Goal: Task Accomplishment & Management: Manage account settings

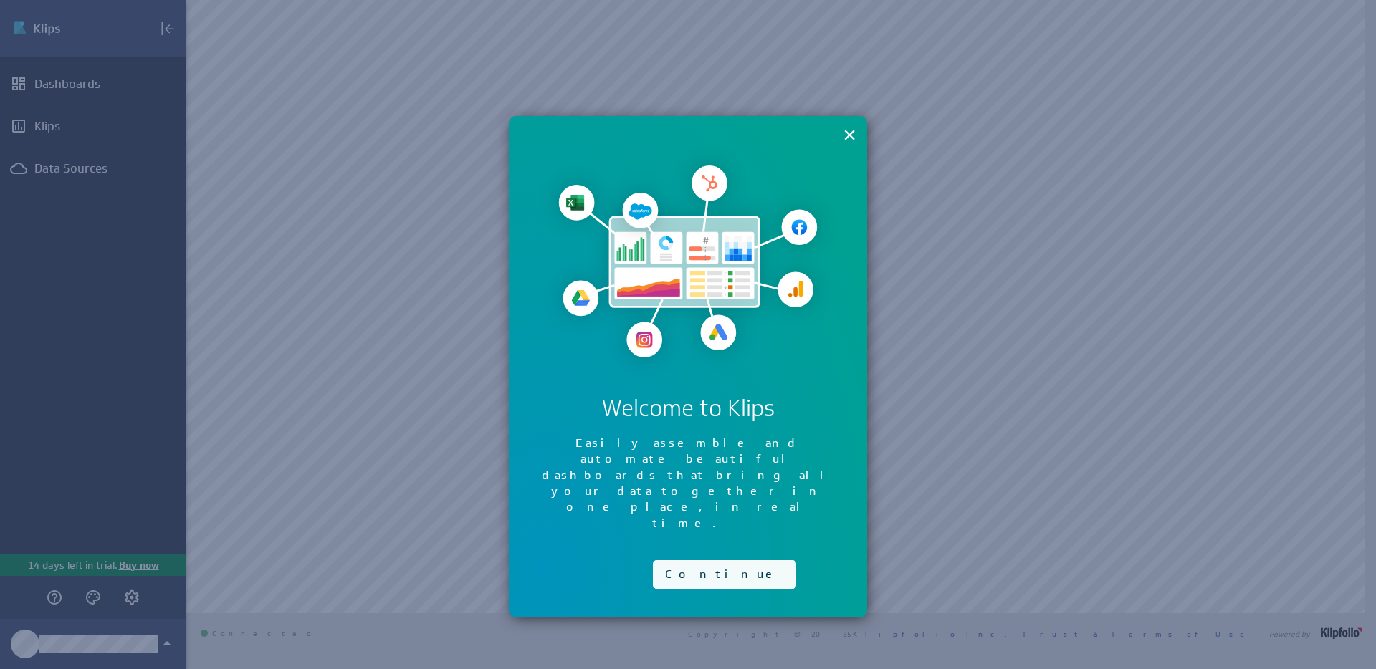
click at [681, 560] on button "Continue" at bounding box center [724, 574] width 143 height 29
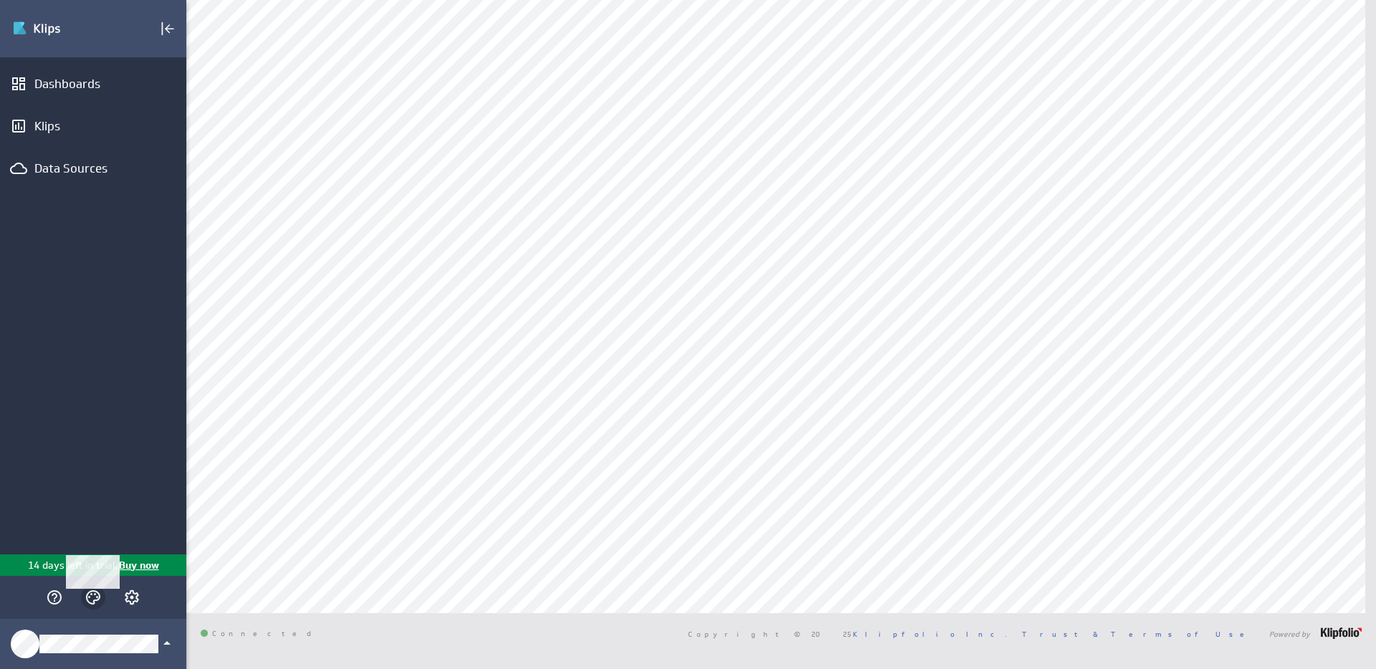
click at [95, 596] on icon "Themes" at bounding box center [93, 597] width 17 height 17
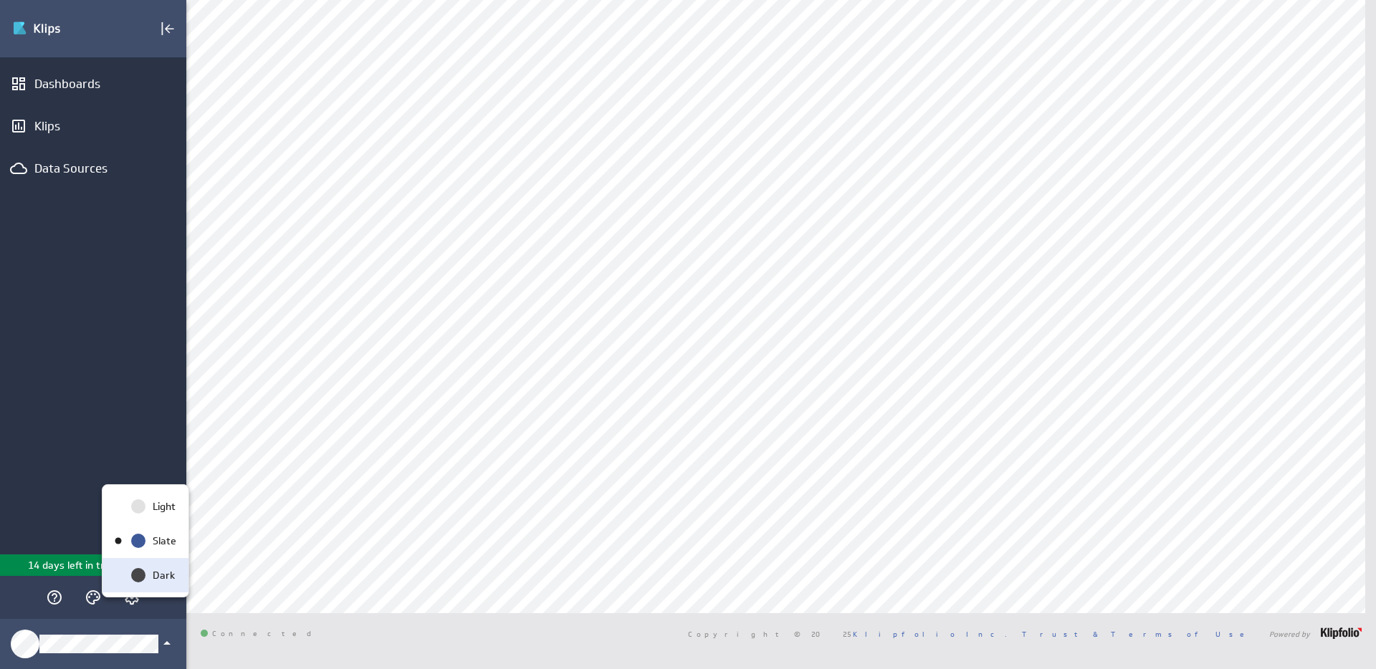
click at [148, 580] on div "Dark" at bounding box center [162, 575] width 30 height 15
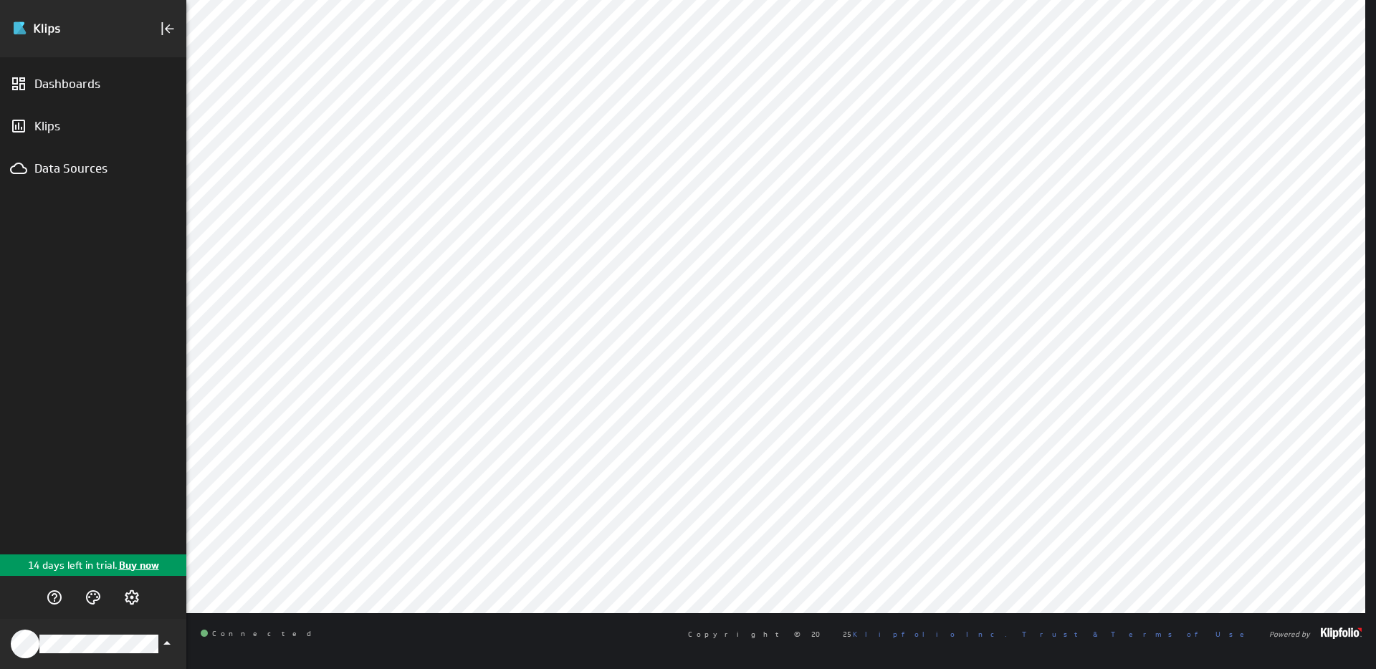
click at [100, 424] on div "Dashboards Klips Data Sources" at bounding box center [93, 305] width 186 height 497
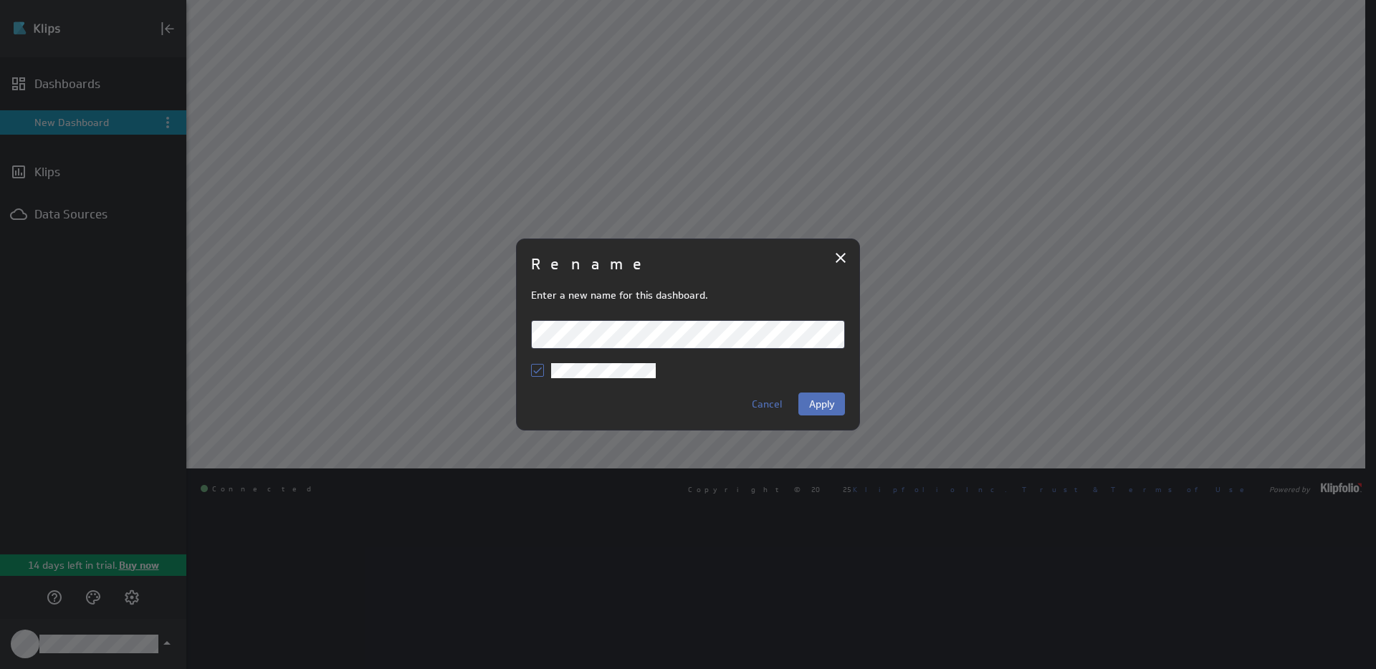
click at [517, 320] on div "Rename Enter a new name for this dashboard. Cancel Apply" at bounding box center [688, 335] width 344 height 192
click at [521, 325] on div "Rename Enter a new name for this dashboard. Cancel Apply" at bounding box center [688, 335] width 344 height 192
click at [838, 405] on button "Apply" at bounding box center [821, 404] width 47 height 23
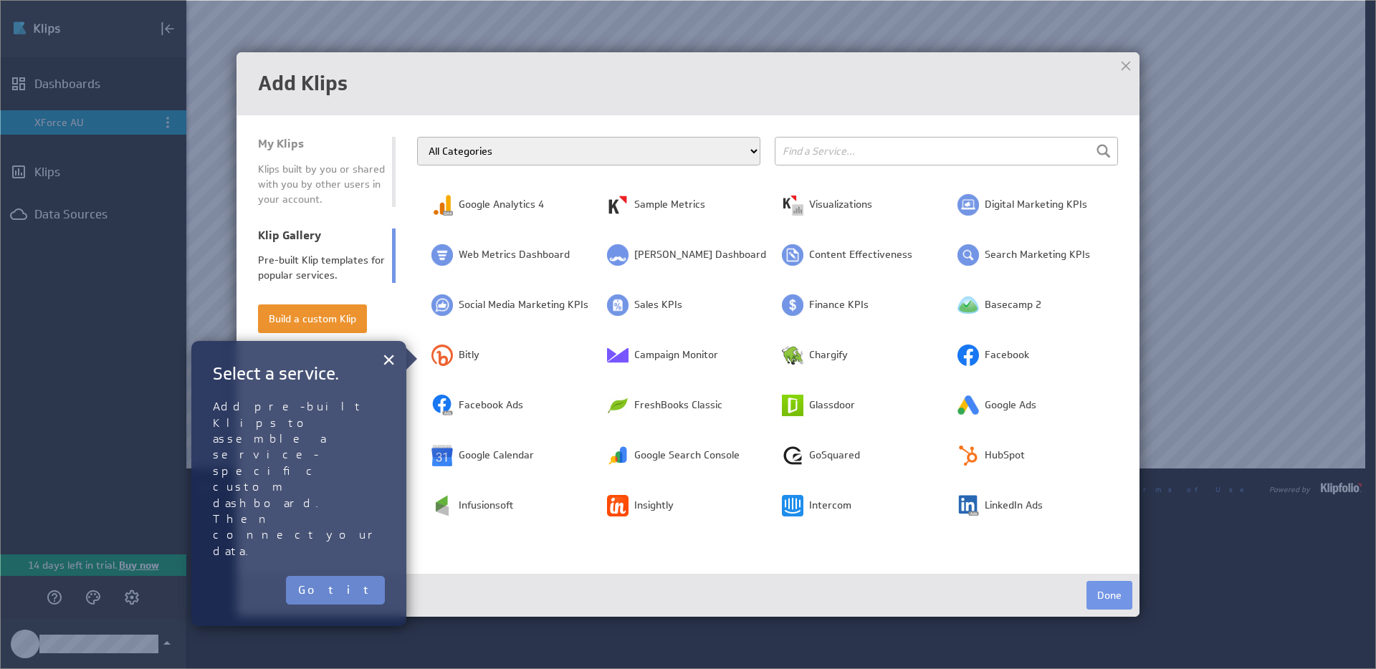
click at [356, 576] on button "Got it" at bounding box center [335, 590] width 99 height 29
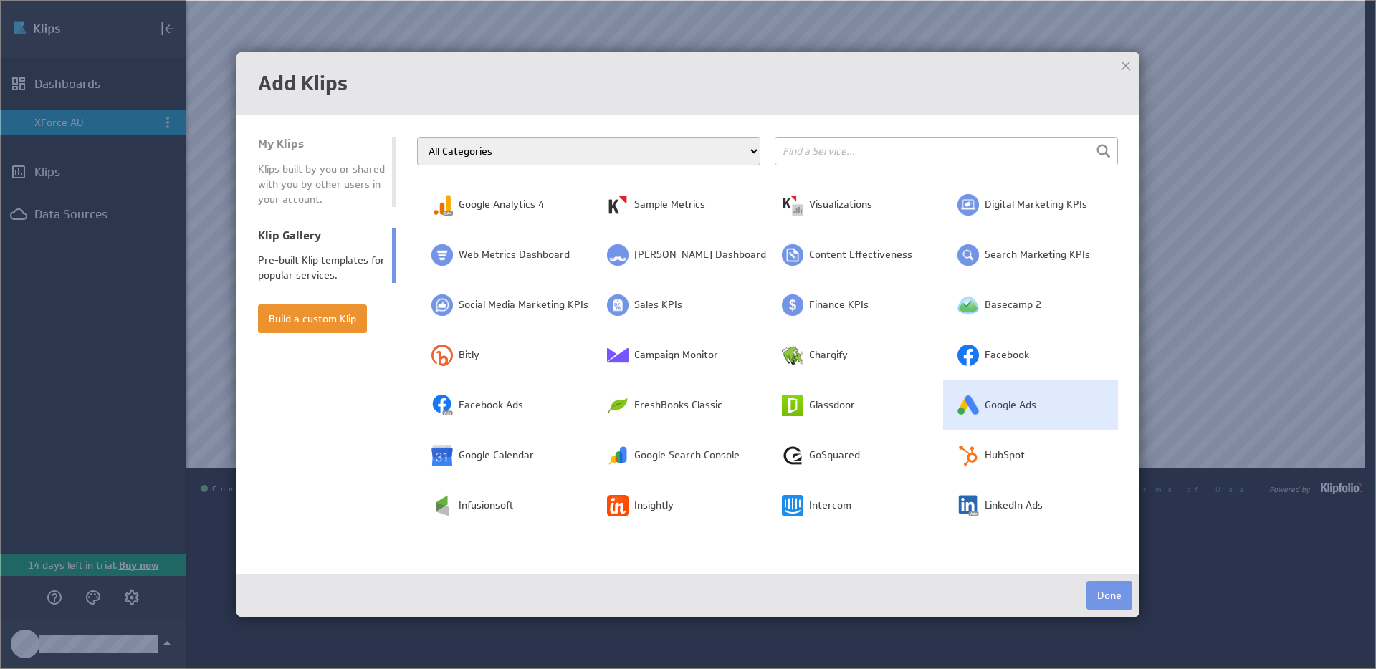
click at [1003, 418] on td "Google Ads" at bounding box center [1031, 405] width 176 height 50
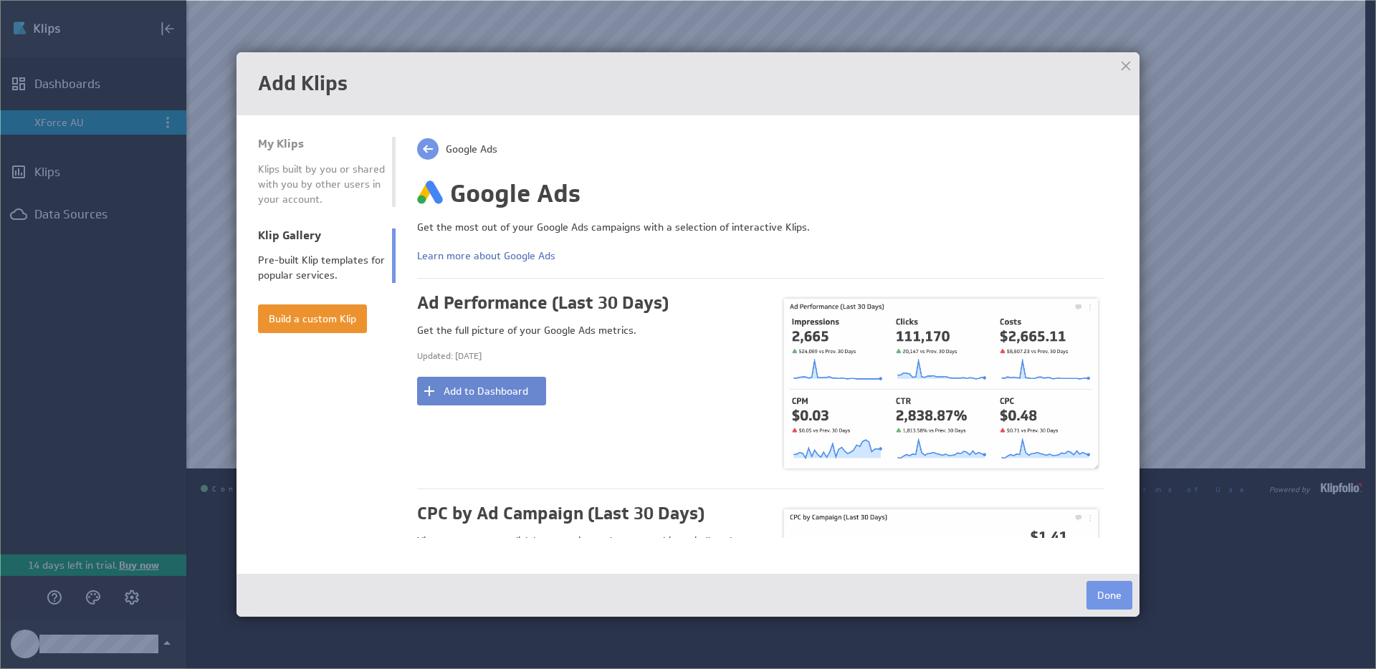
click at [513, 400] on button "Add to Dashboard" at bounding box center [481, 391] width 129 height 29
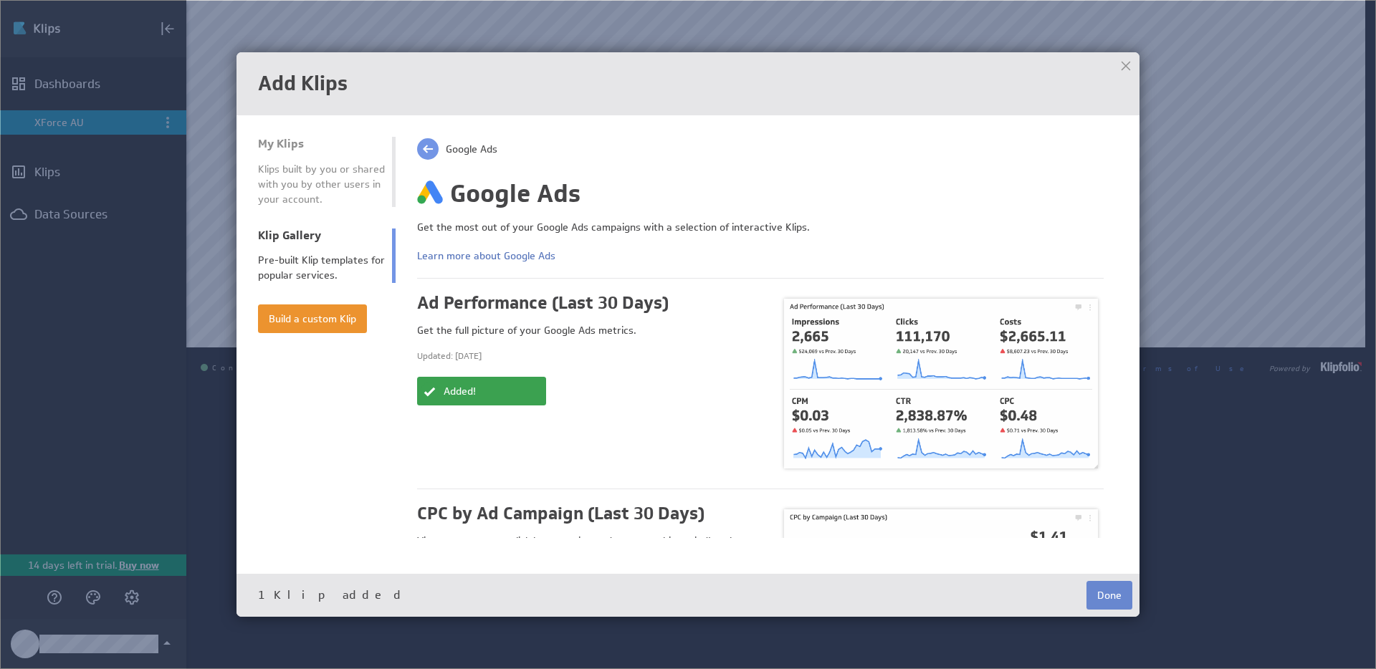
click at [1098, 596] on button "Done" at bounding box center [1109, 595] width 46 height 29
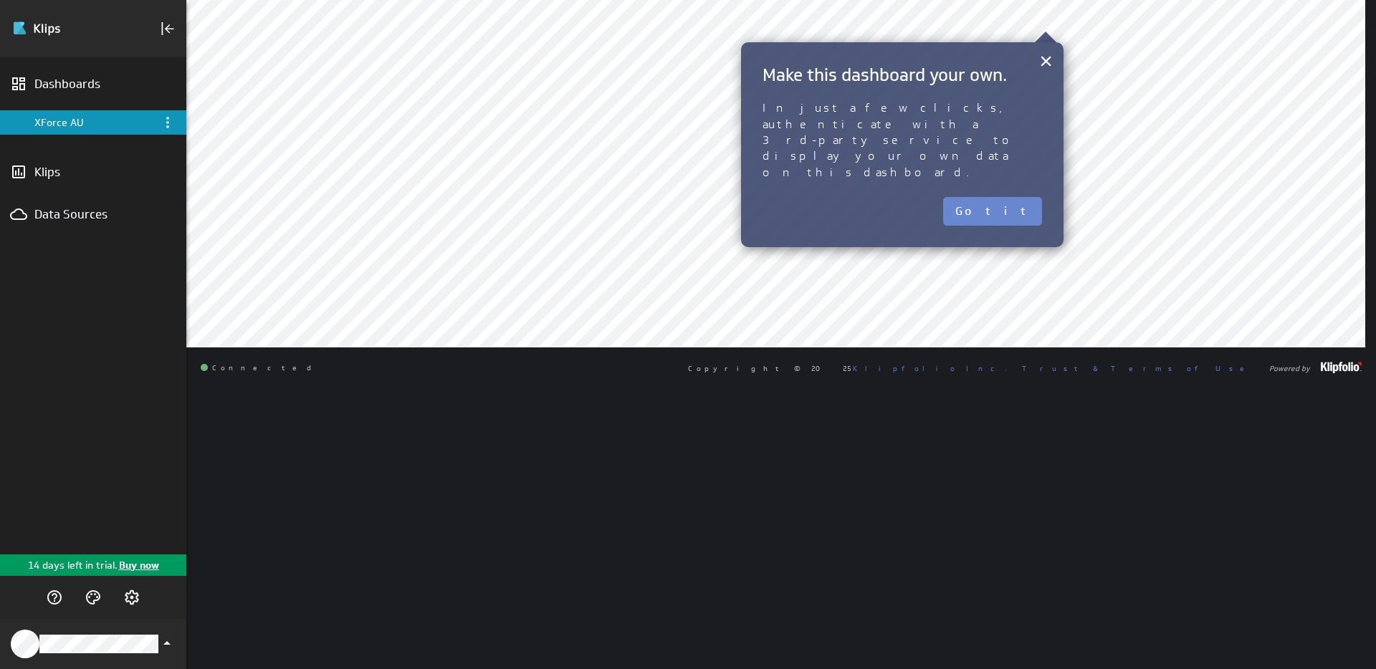
click at [1018, 197] on button "Got it" at bounding box center [992, 211] width 99 height 29
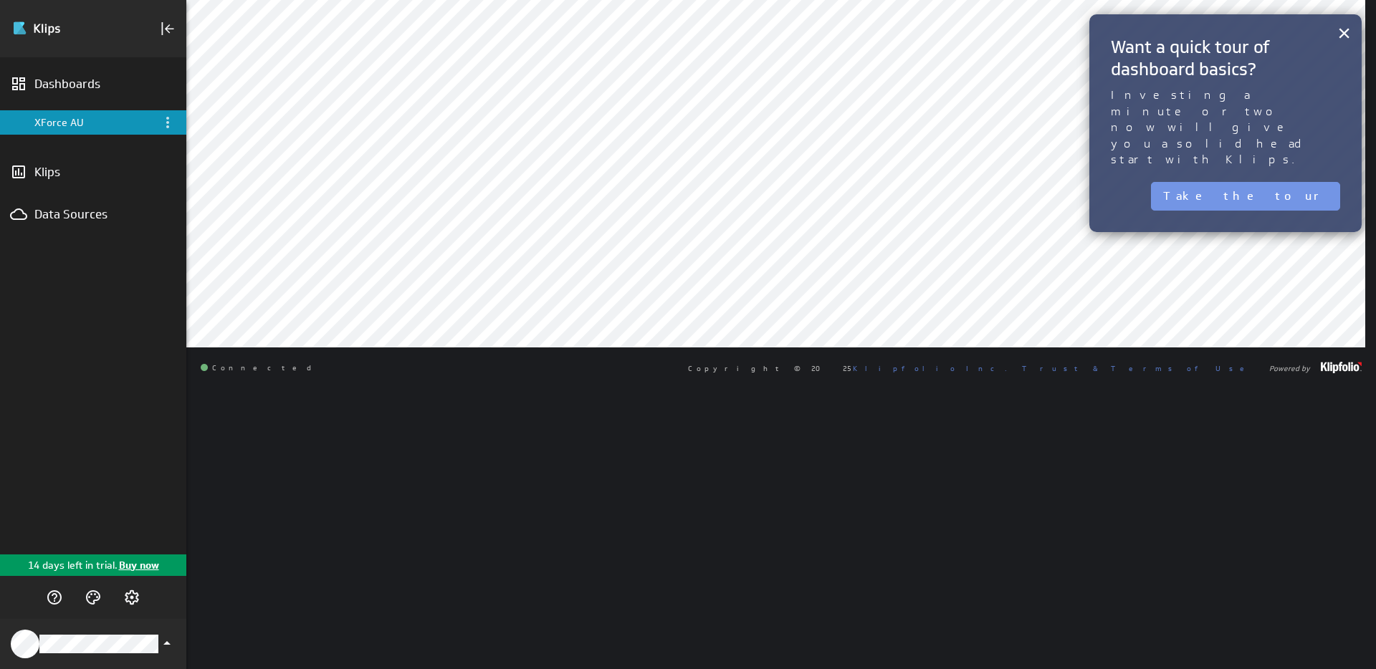
click at [1141, 25] on div "× Want a quick tour of dashboard basics? Investing a minute or two now will giv…" at bounding box center [1225, 123] width 272 height 218
click at [1339, 33] on button "×" at bounding box center [1344, 33] width 14 height 29
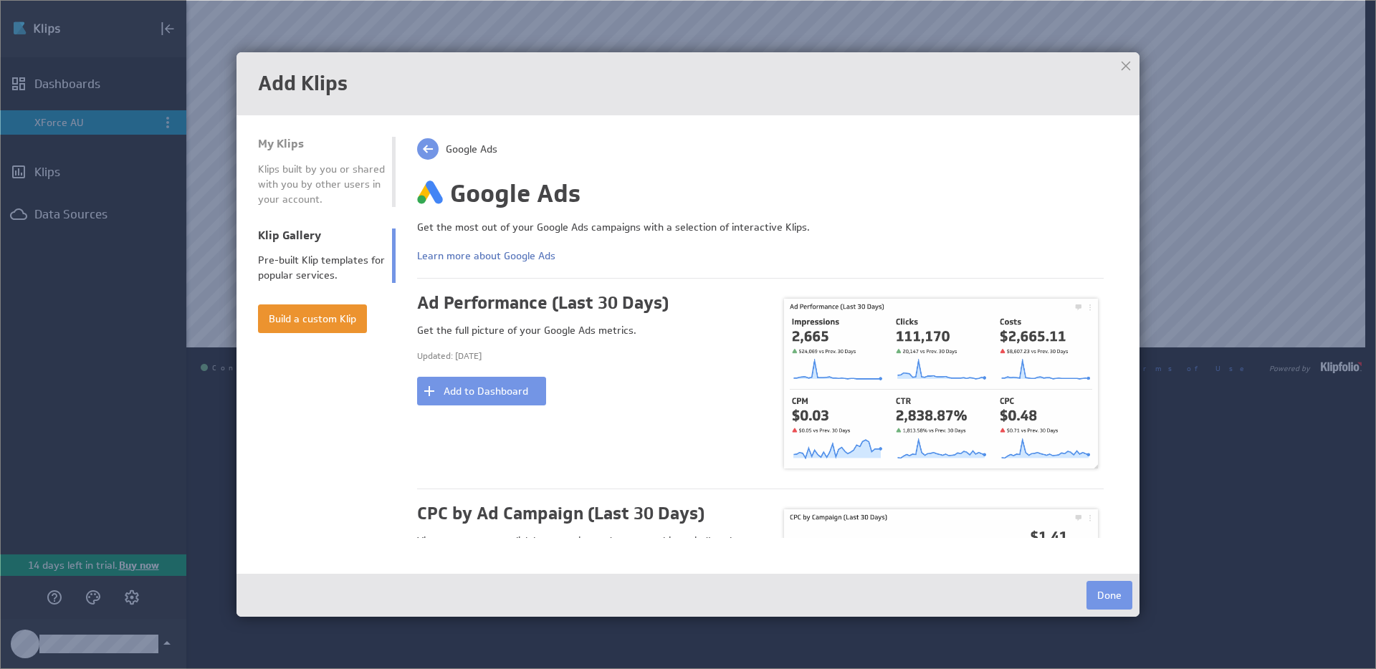
click at [422, 138] on span at bounding box center [427, 148] width 21 height 21
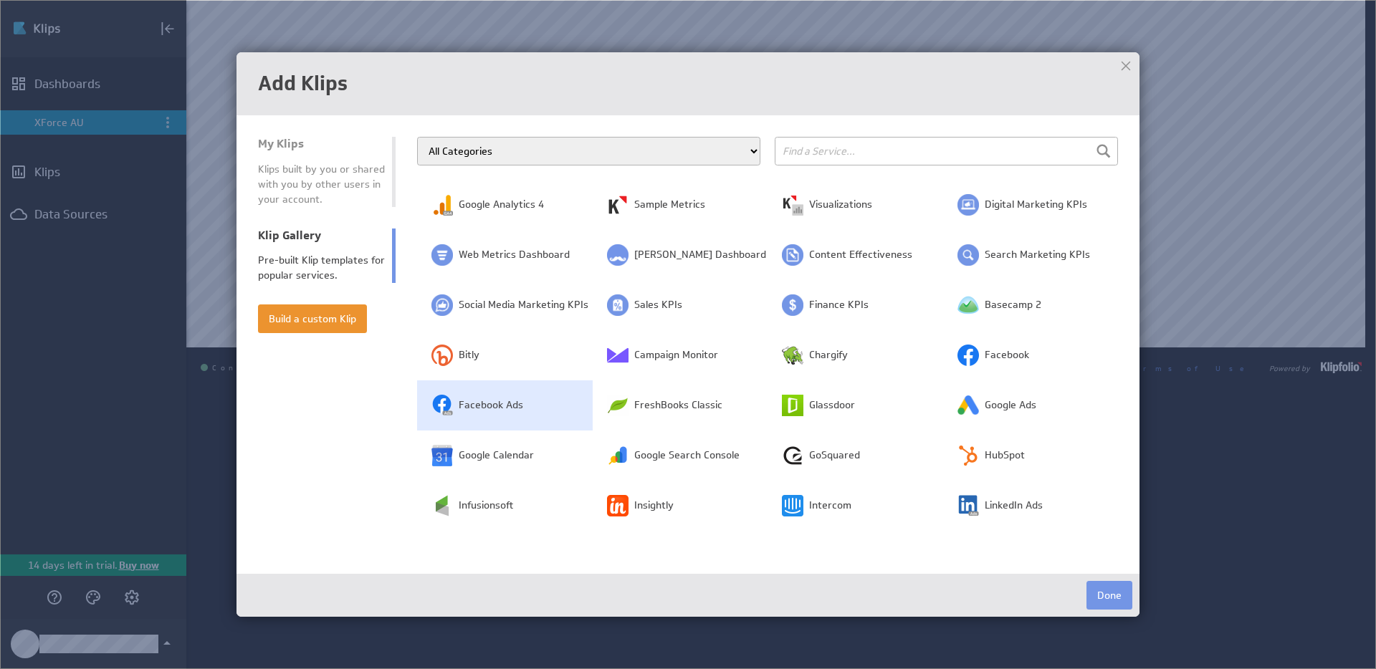
click at [523, 403] on td "Facebook Ads" at bounding box center [505, 405] width 176 height 50
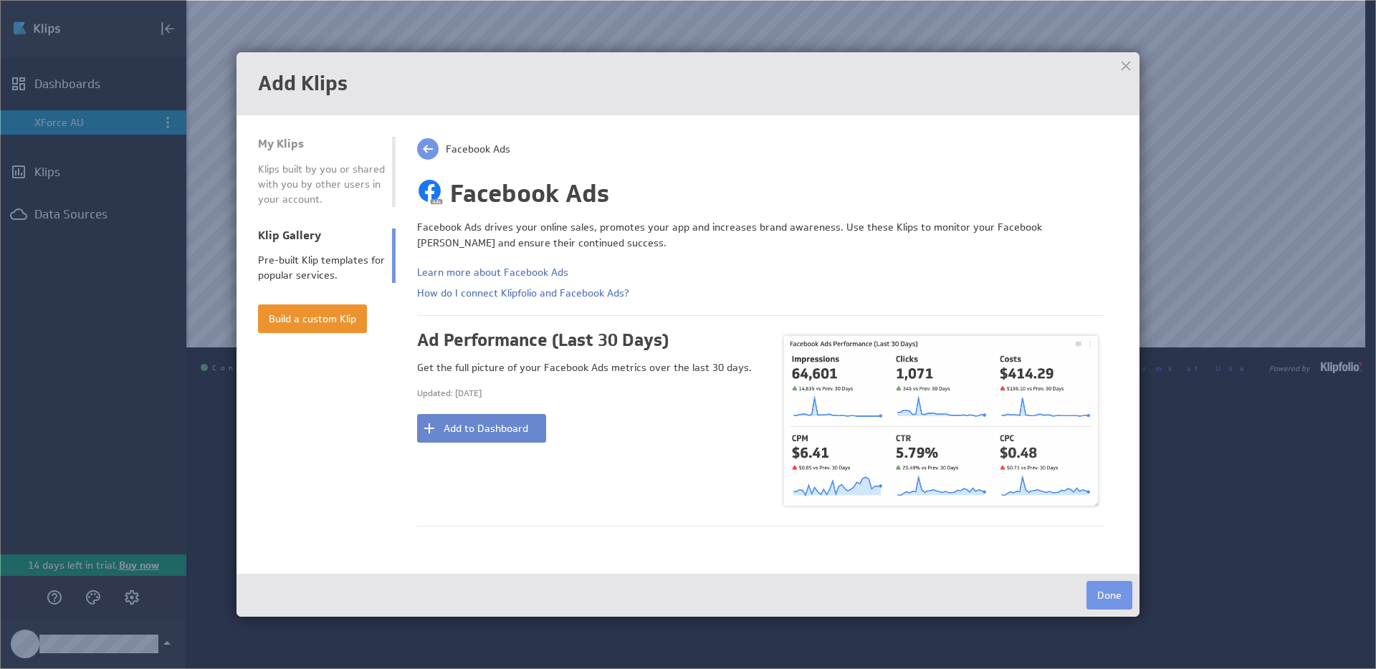
click at [502, 427] on button "Add to Dashboard" at bounding box center [481, 428] width 129 height 29
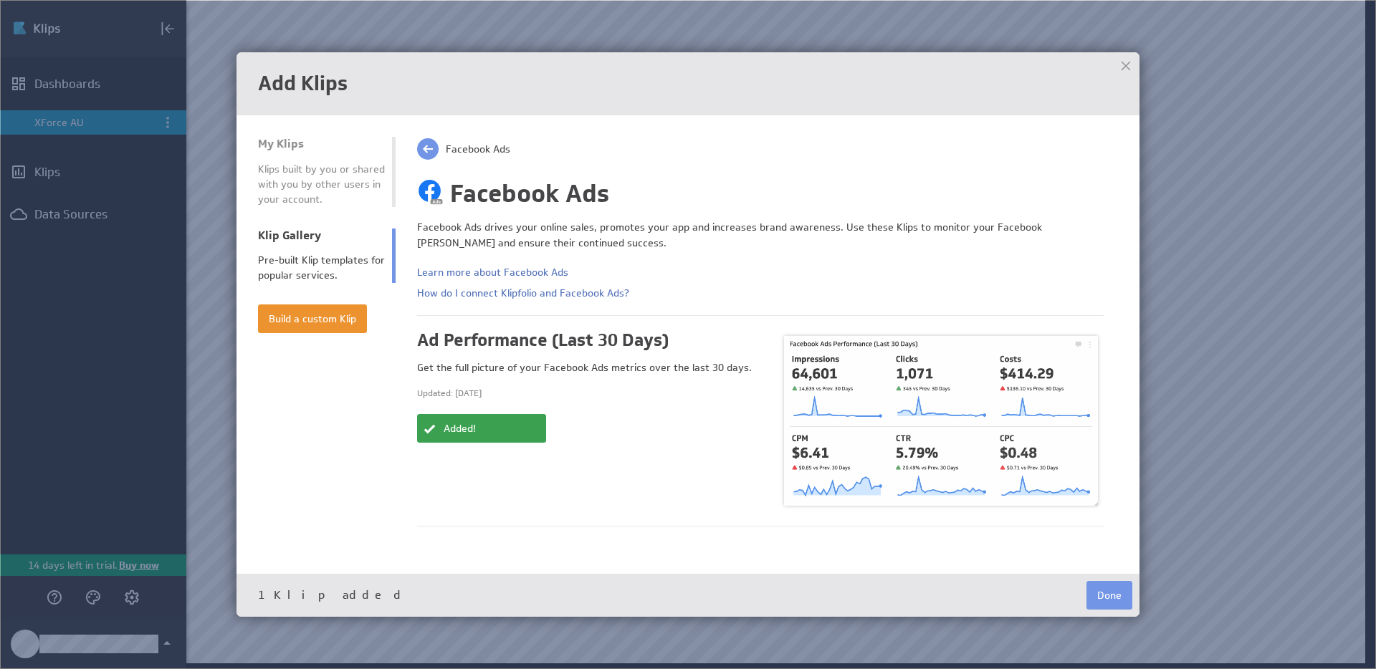
click at [1109, 598] on button "Done" at bounding box center [1109, 595] width 46 height 29
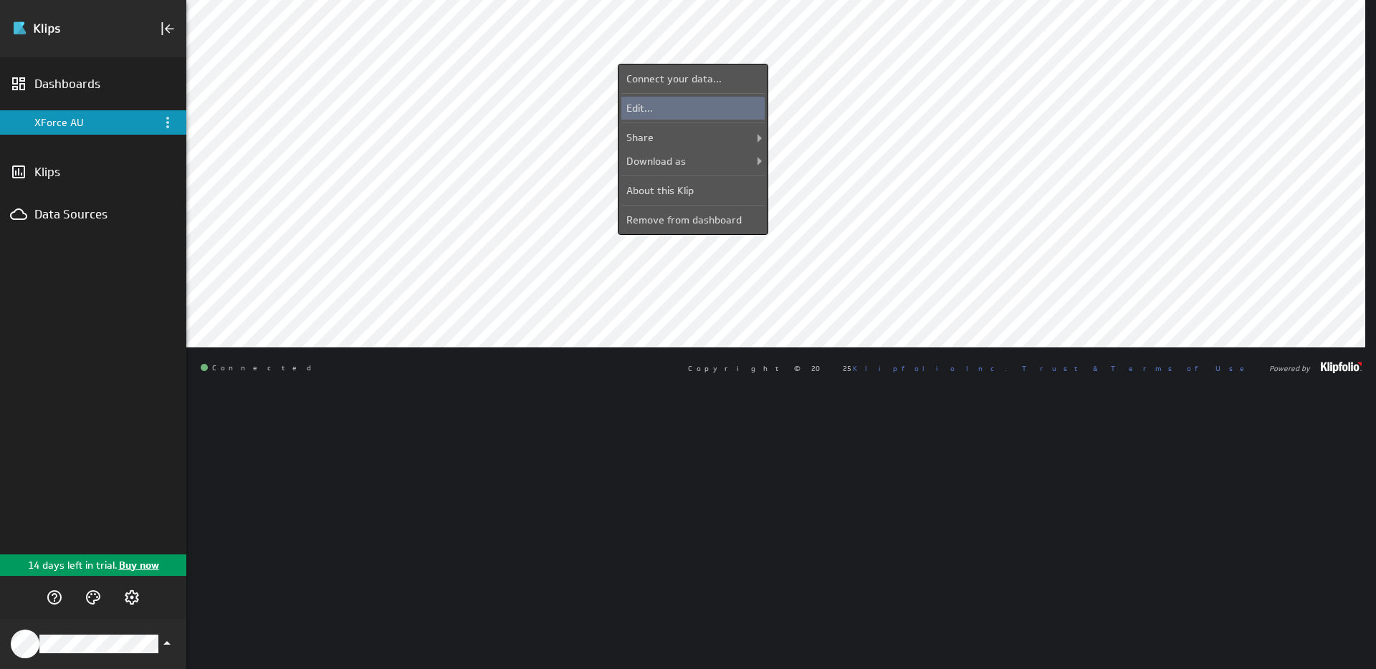
click at [697, 107] on div "Edit..." at bounding box center [692, 108] width 143 height 23
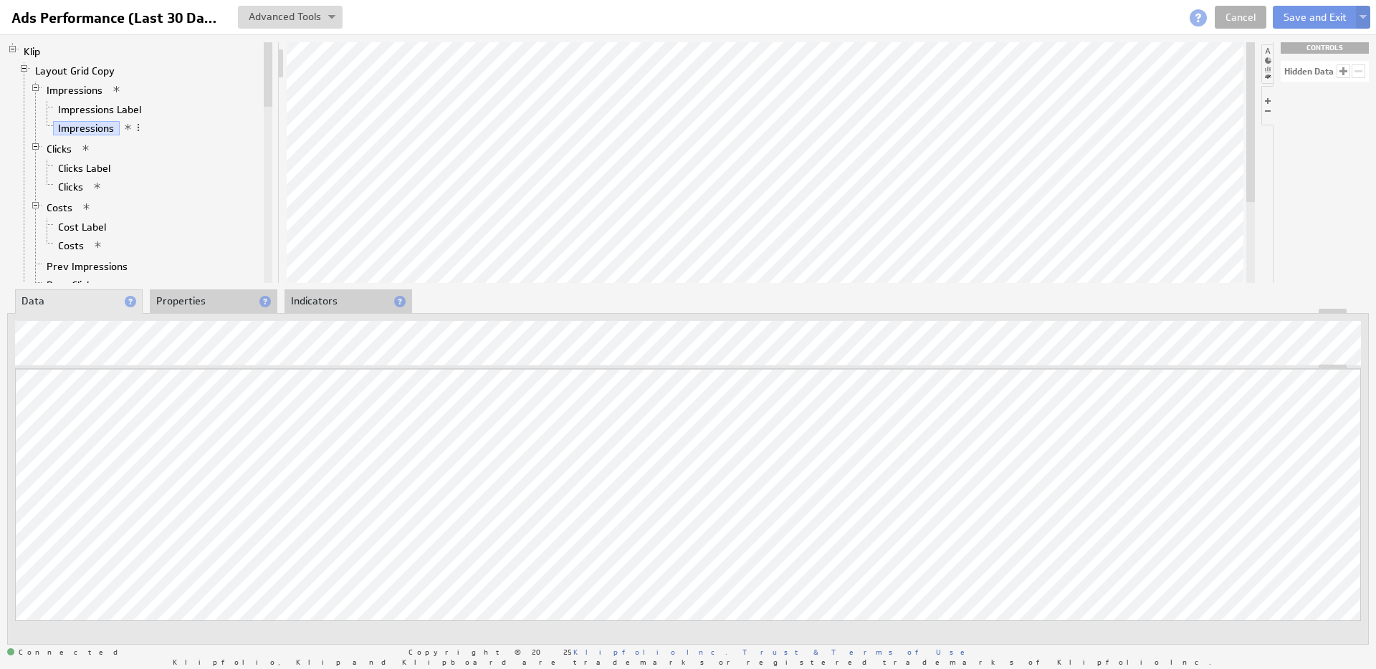
click at [243, 296] on li "Properties" at bounding box center [214, 301] width 128 height 24
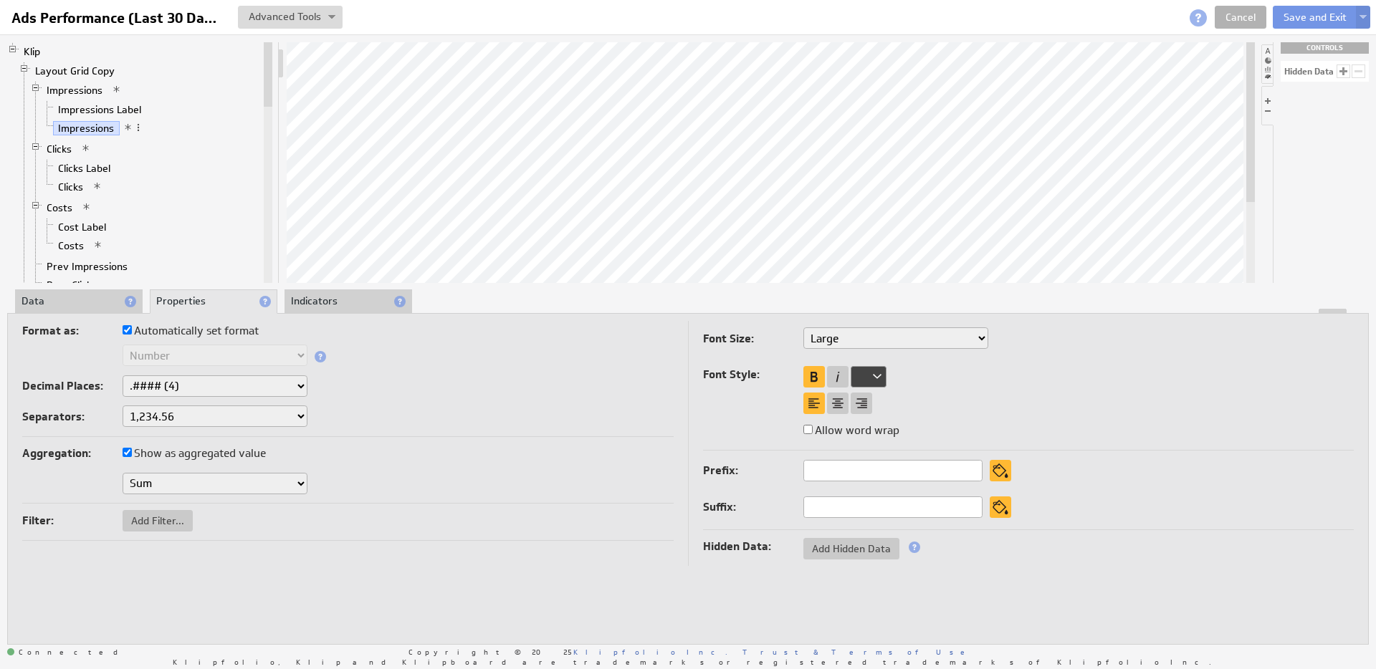
click at [332, 299] on li "Indicators" at bounding box center [348, 301] width 128 height 24
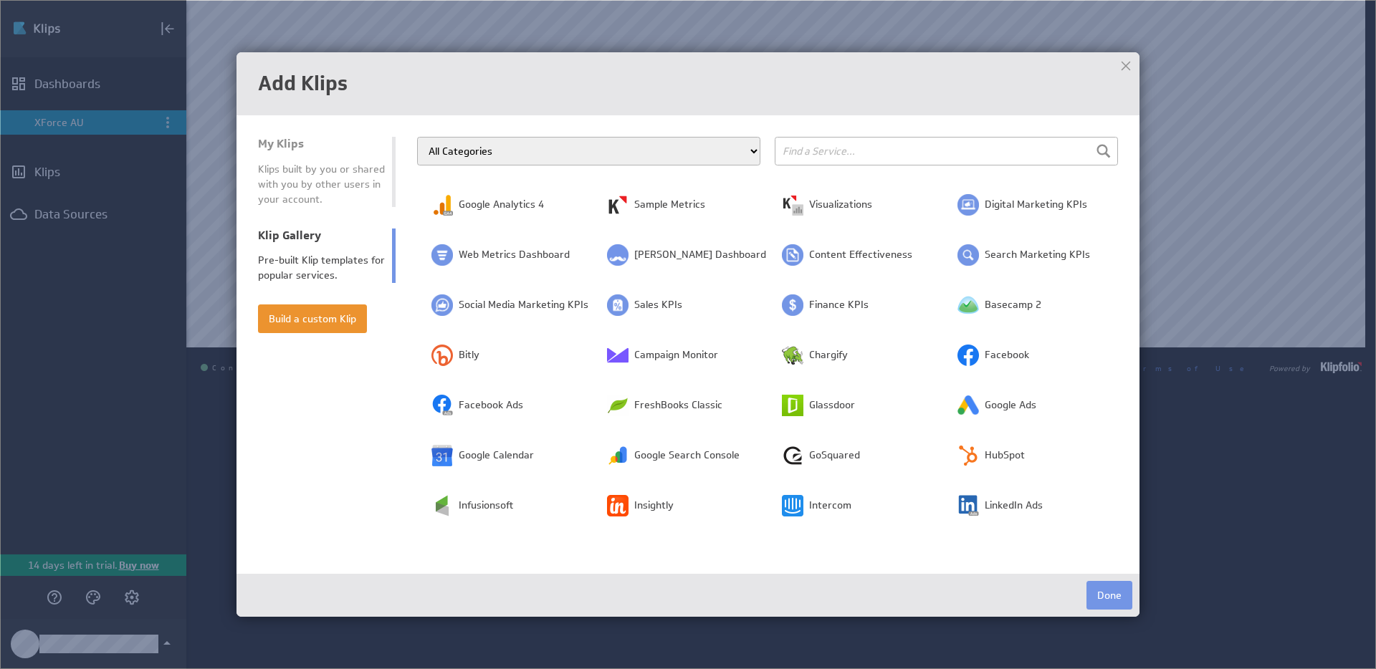
click at [913, 149] on input "text" at bounding box center [946, 151] width 343 height 29
type input "i"
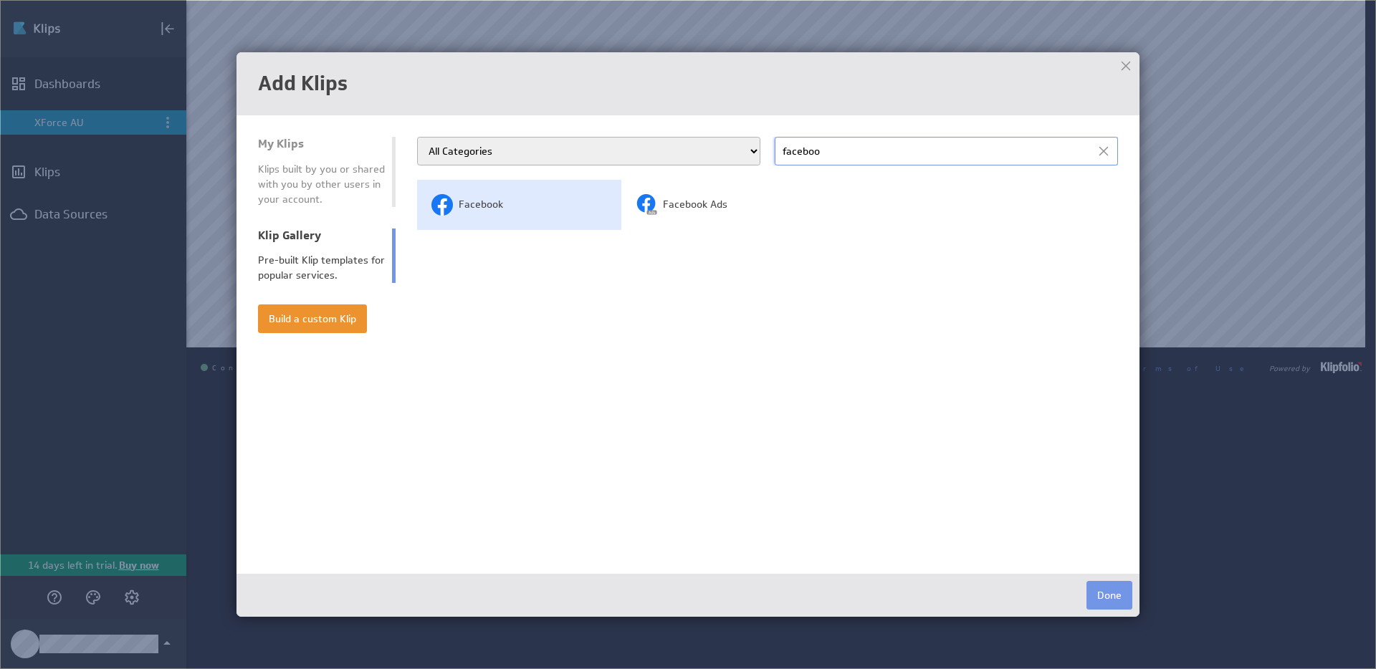
type input "faceboo"
click at [463, 206] on span "Facebook" at bounding box center [481, 205] width 44 height 14
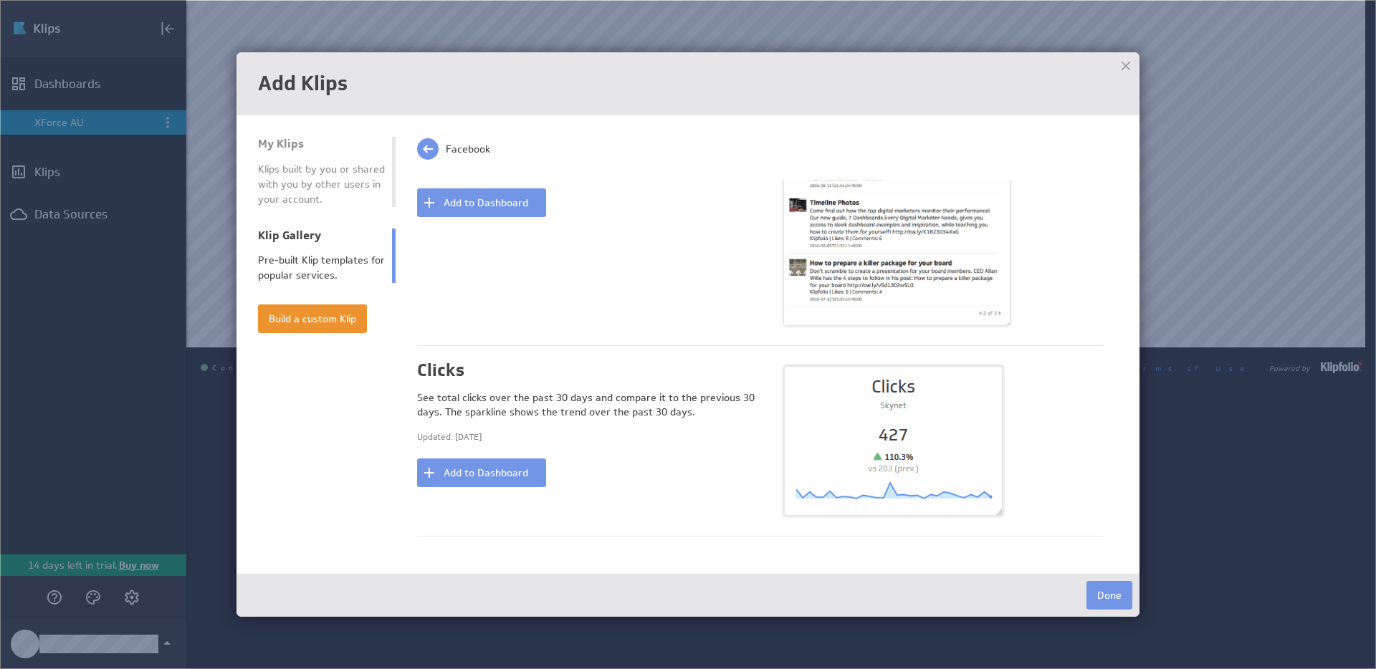
scroll to position [256, 0]
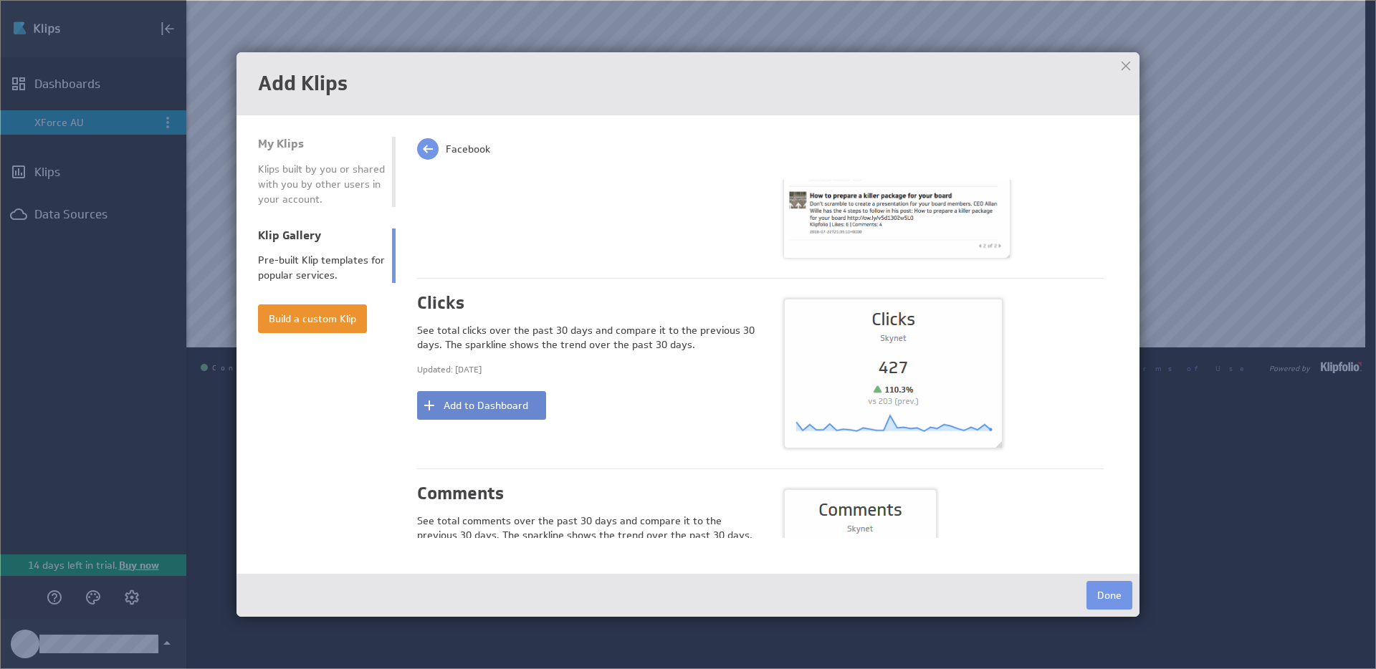
click at [501, 401] on button "Add to Dashboard" at bounding box center [481, 405] width 129 height 29
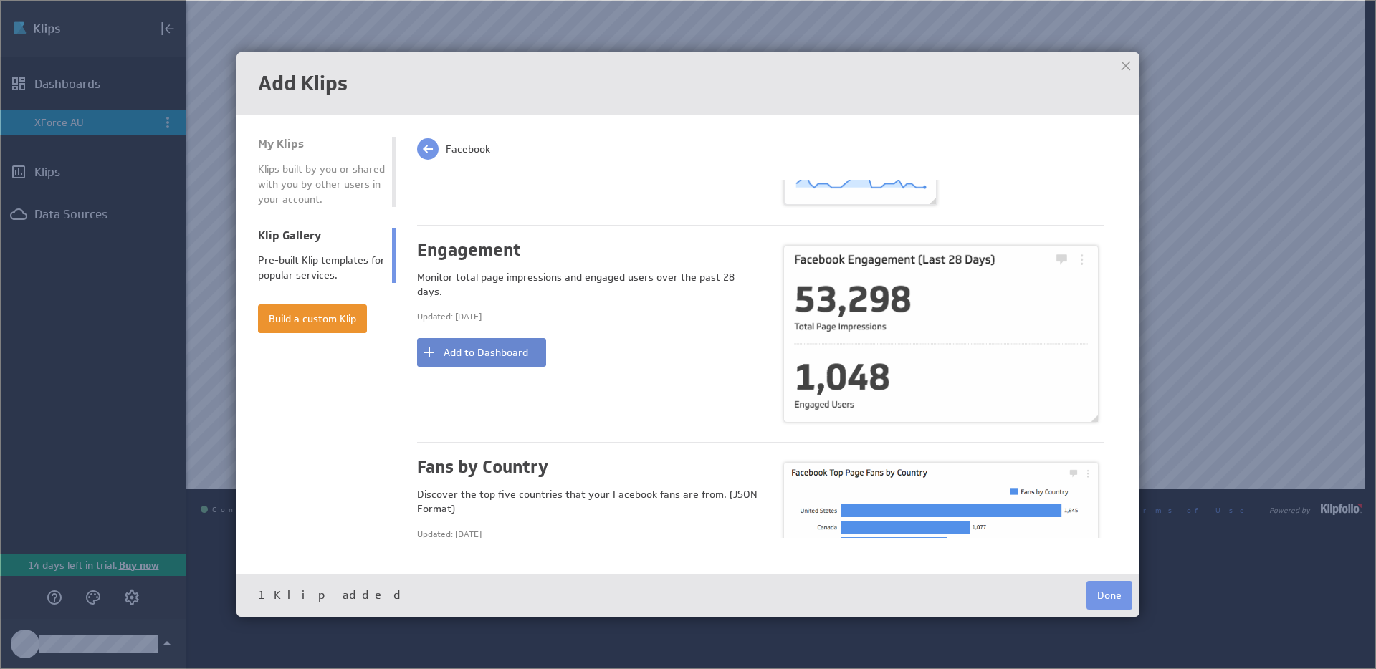
scroll to position [691, 0]
click at [494, 351] on button "Add to Dashboard" at bounding box center [481, 352] width 129 height 29
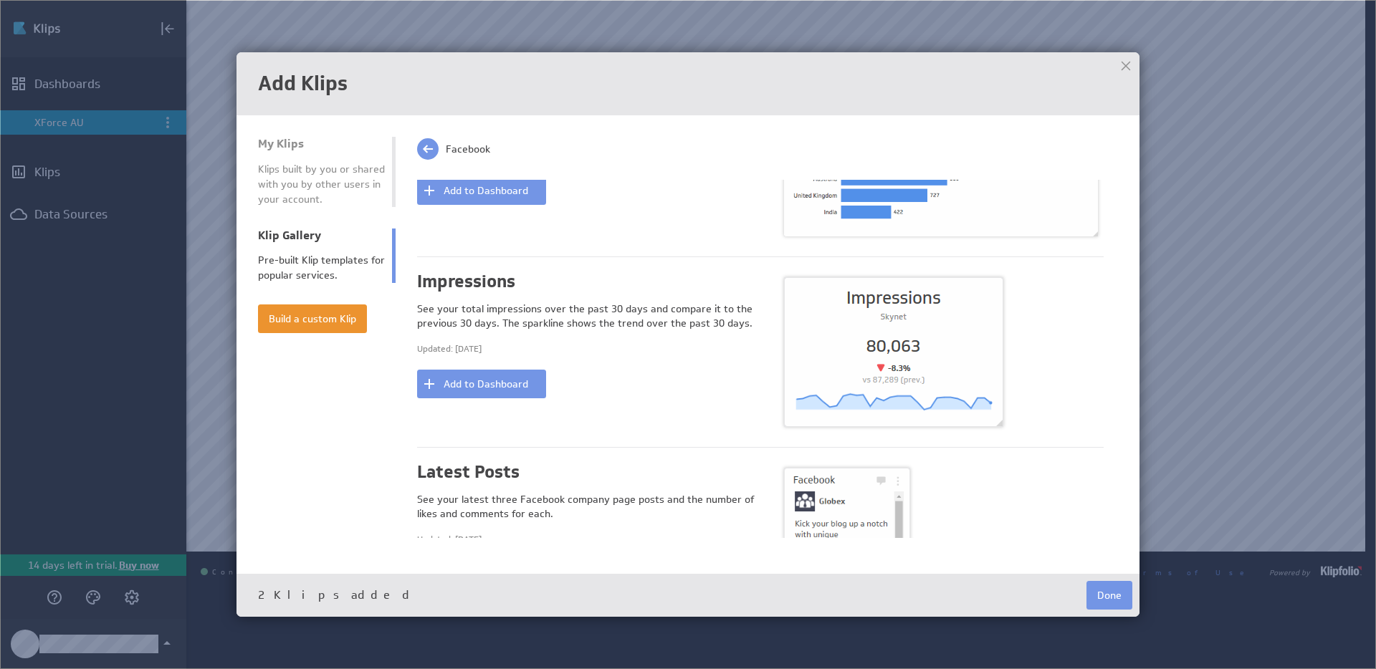
scroll to position [1265, 0]
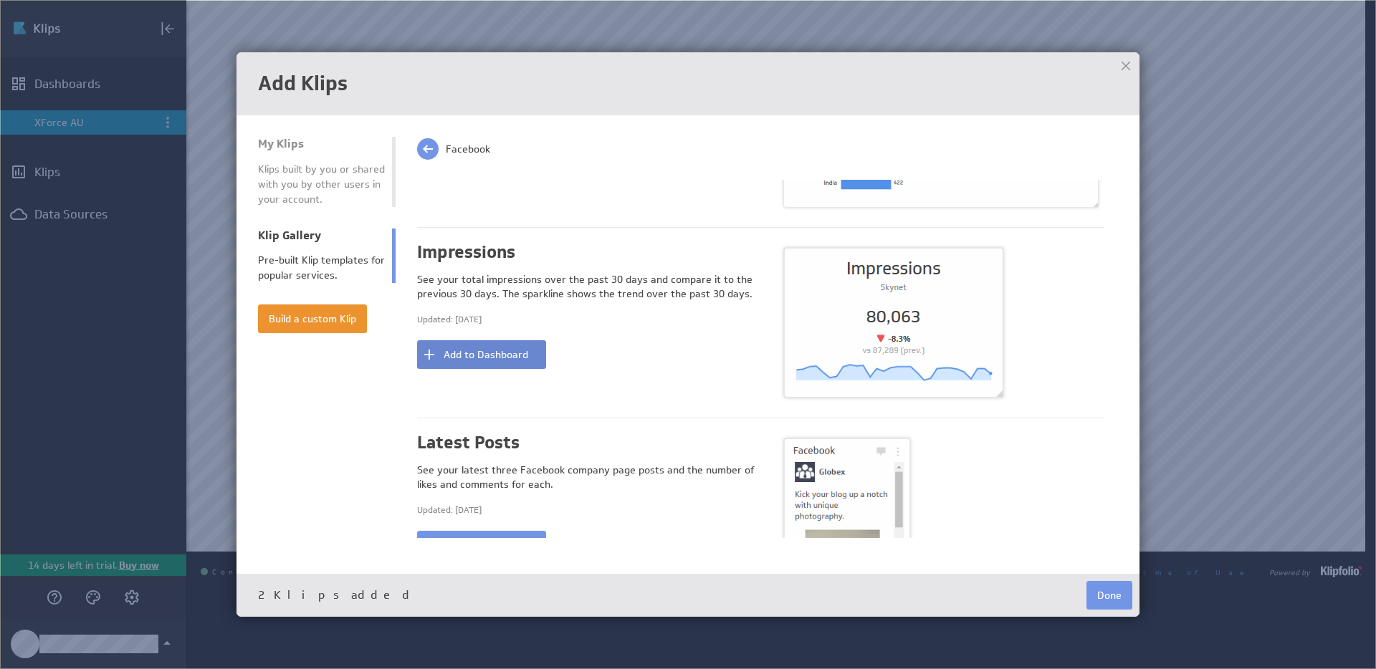
click at [527, 350] on button "Add to Dashboard" at bounding box center [481, 354] width 129 height 29
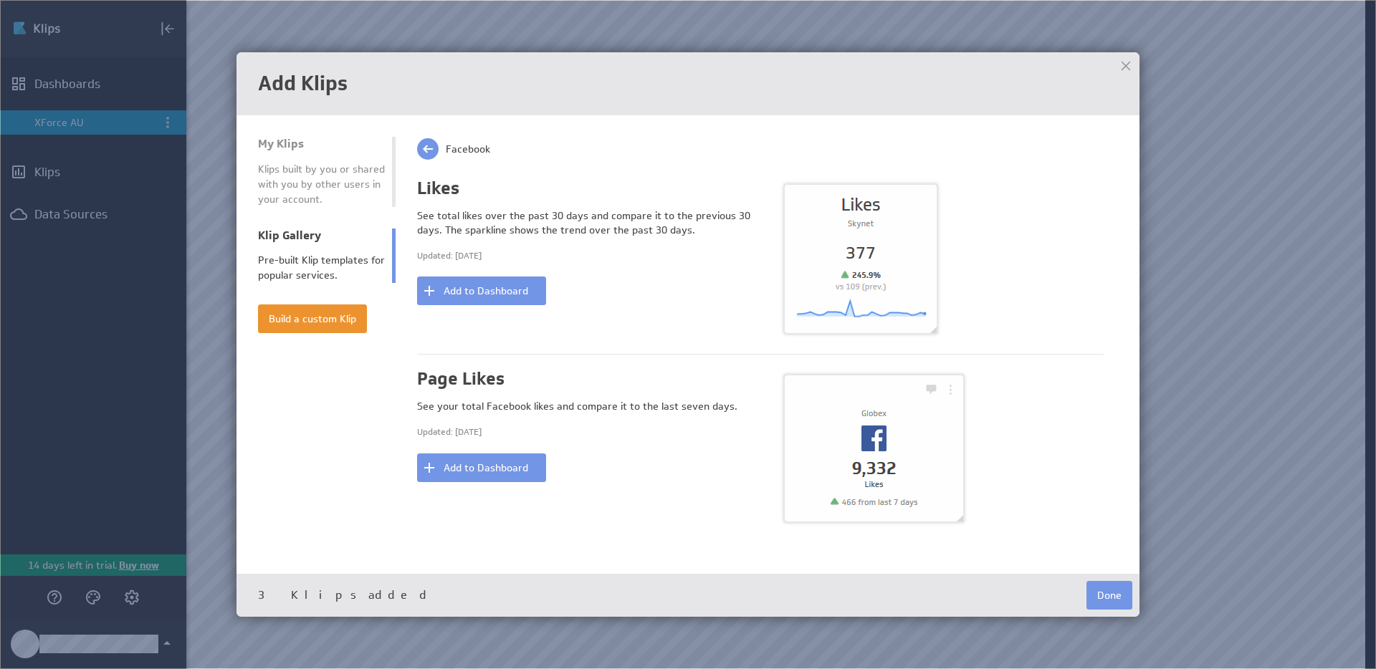
scroll to position [1795, 0]
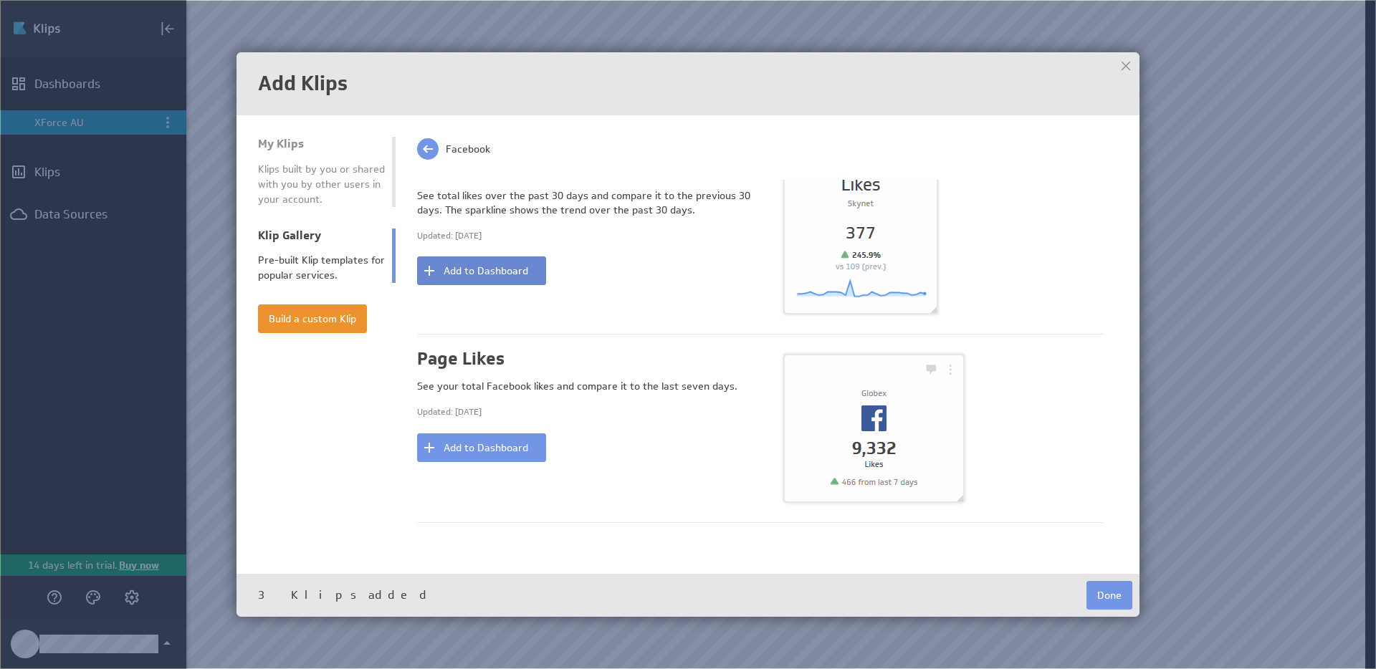
click at [510, 259] on button "Add to Dashboard" at bounding box center [481, 271] width 129 height 29
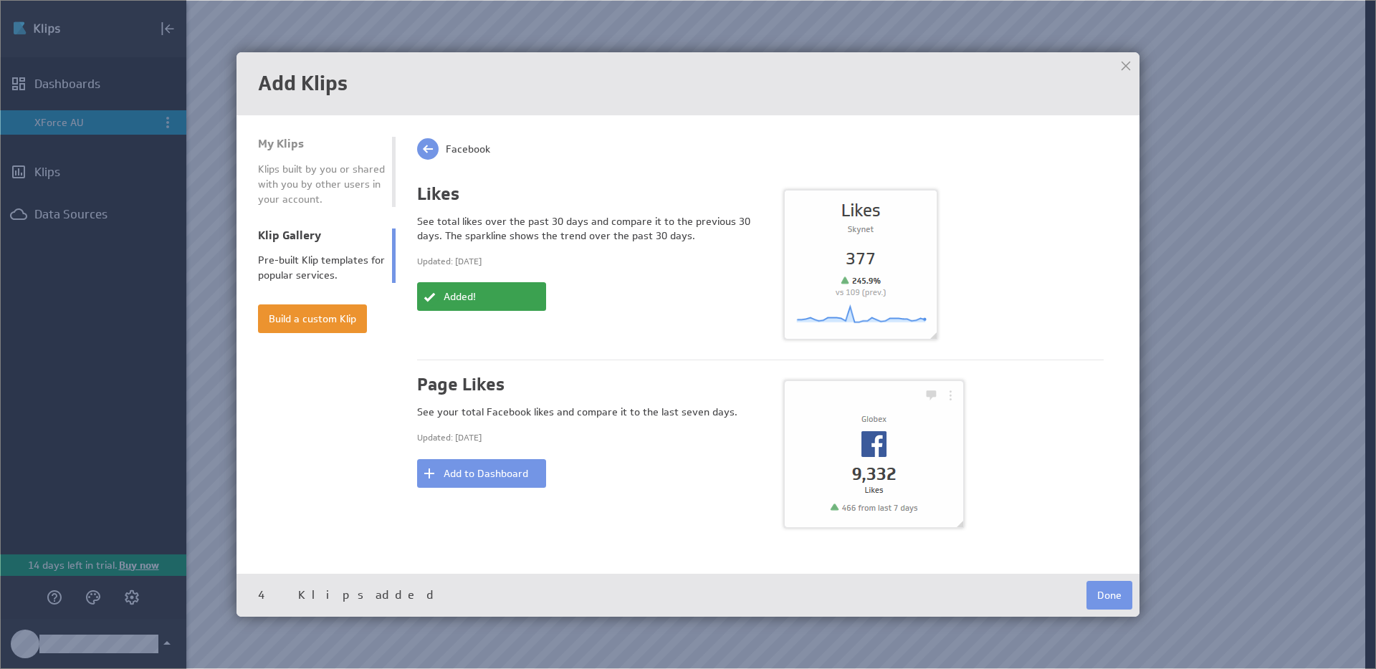
scroll to position [1754, 0]
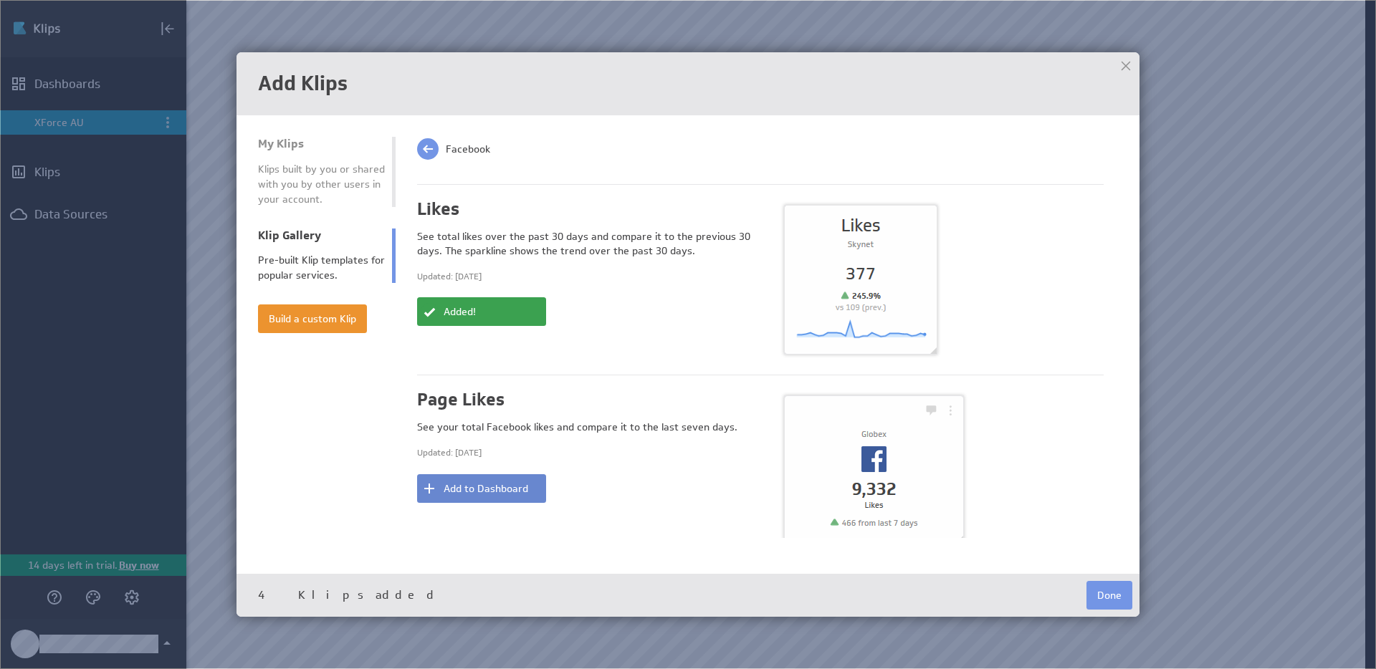
click at [494, 487] on button "Add to Dashboard" at bounding box center [481, 488] width 129 height 29
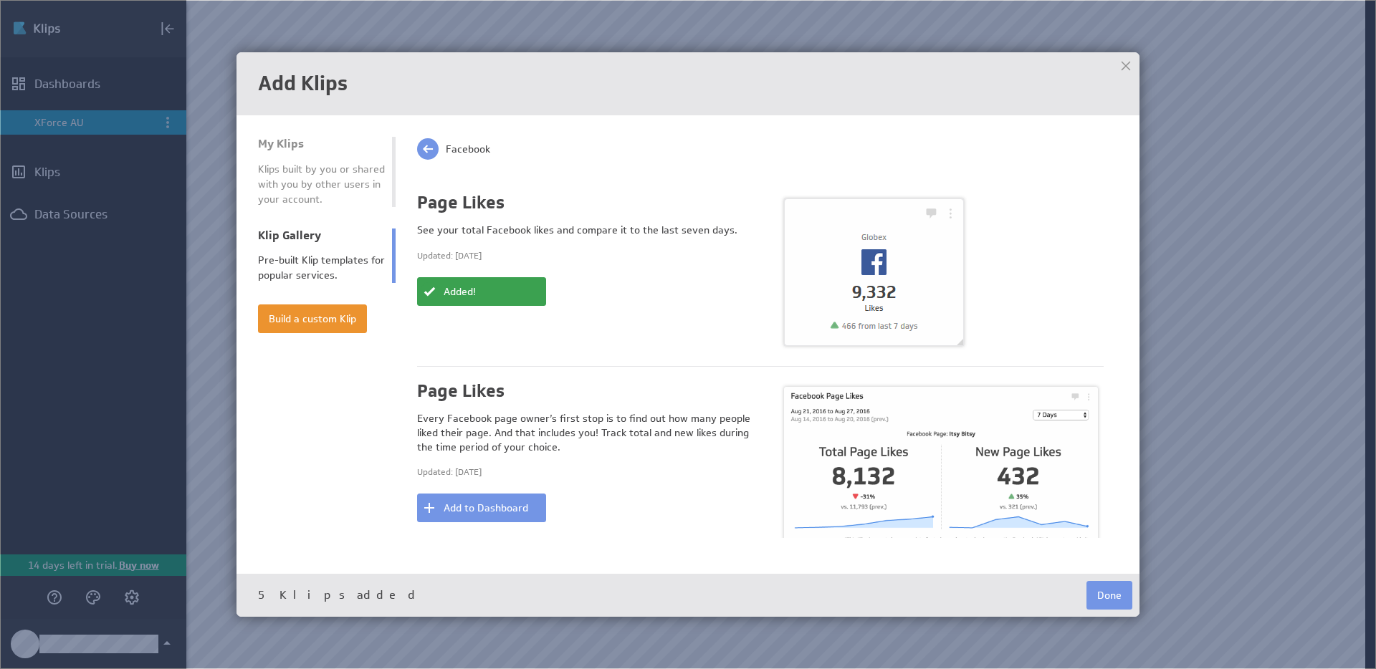
scroll to position [1967, 0]
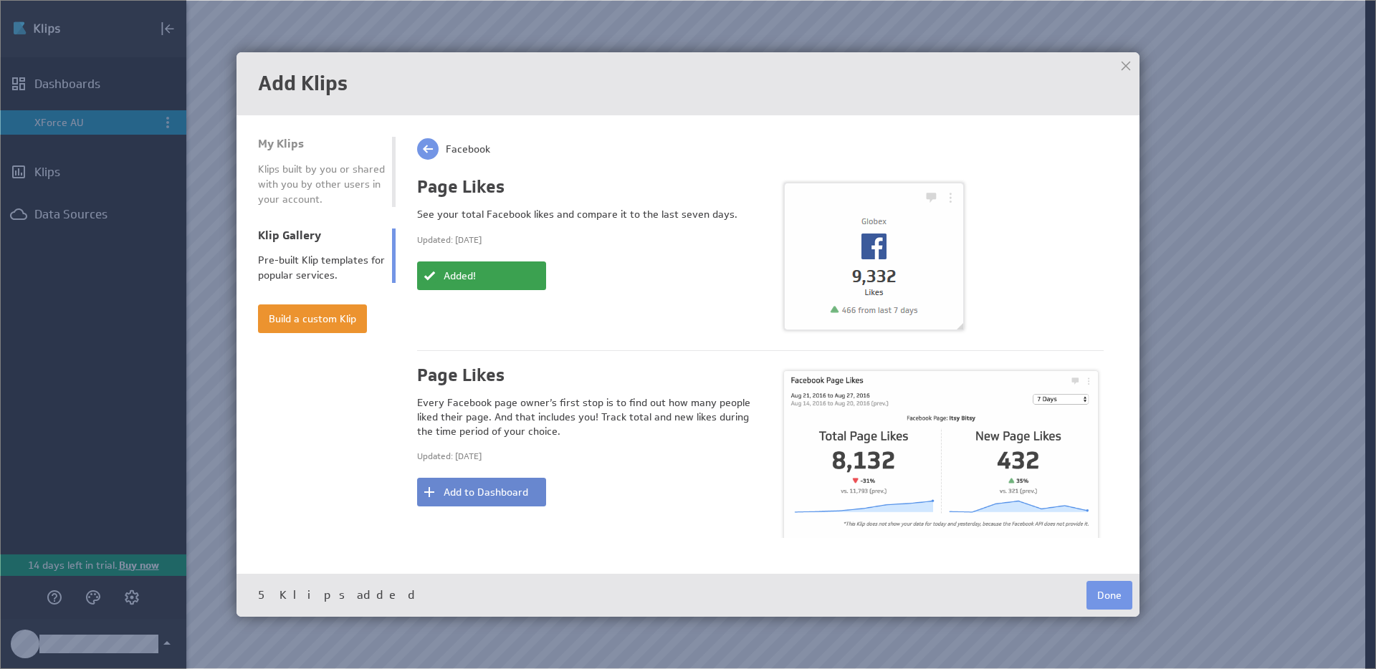
click at [492, 480] on button "Add to Dashboard" at bounding box center [481, 492] width 129 height 29
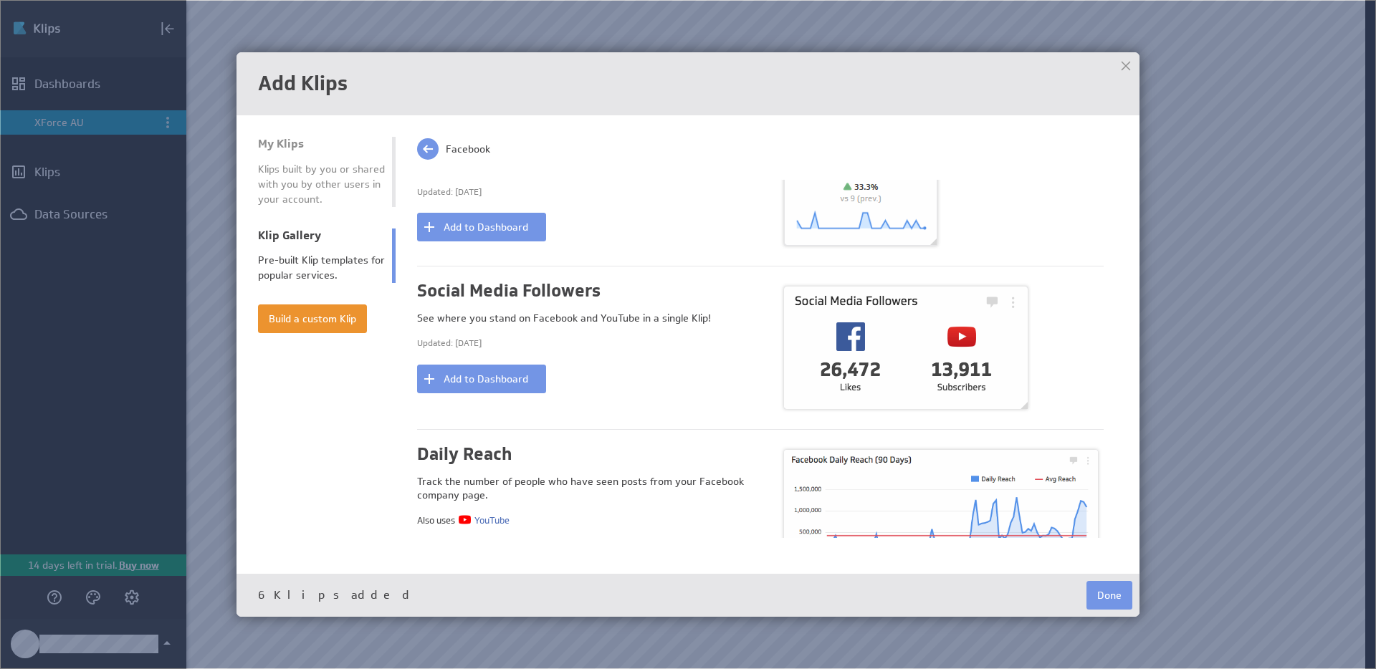
scroll to position [3768, 0]
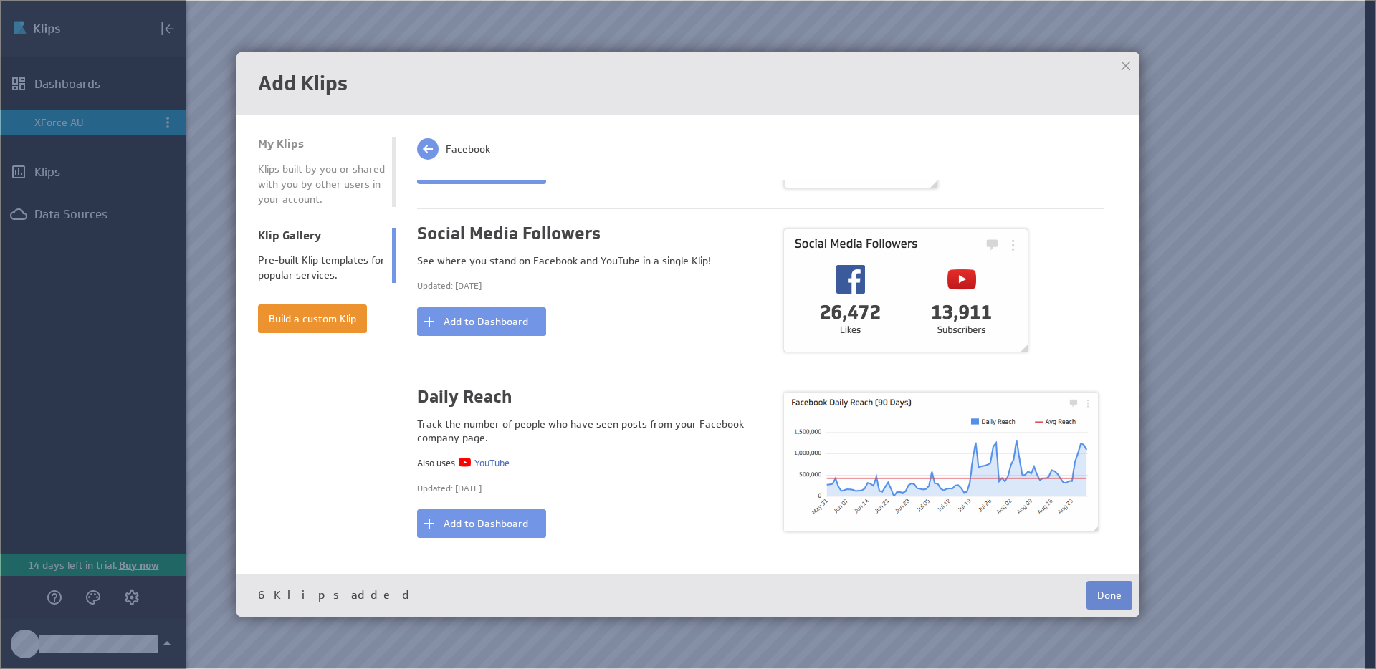
click at [1102, 594] on button "Done" at bounding box center [1109, 595] width 46 height 29
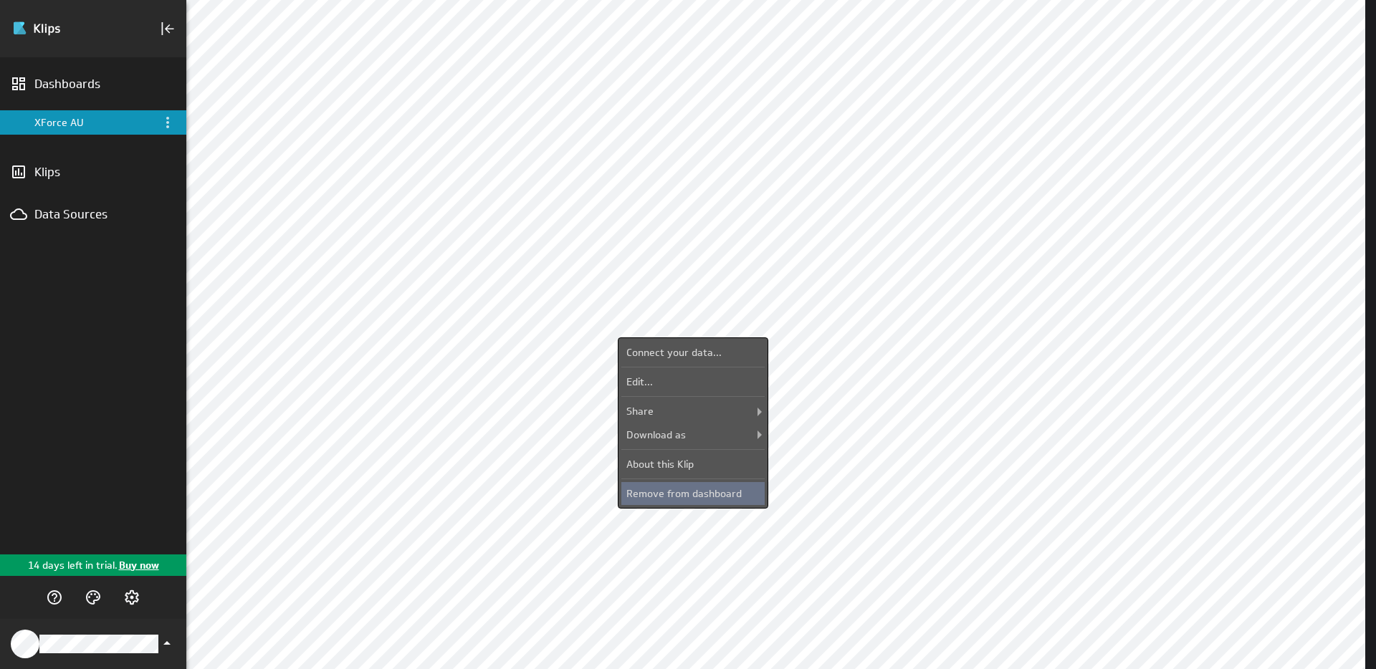
click at [675, 491] on div "Remove from dashboard" at bounding box center [692, 493] width 143 height 23
click at [682, 495] on div "Remove from dashboard" at bounding box center [692, 493] width 143 height 23
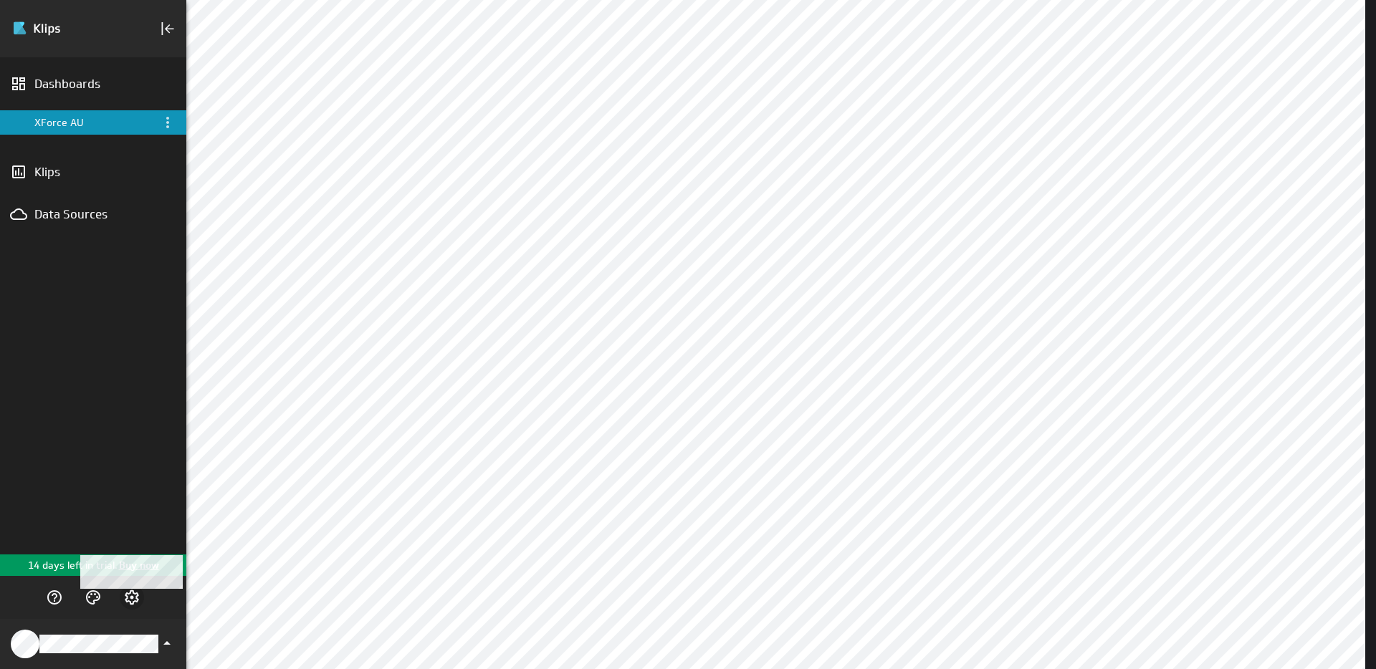
click at [130, 595] on icon "Account and settings" at bounding box center [131, 597] width 17 height 17
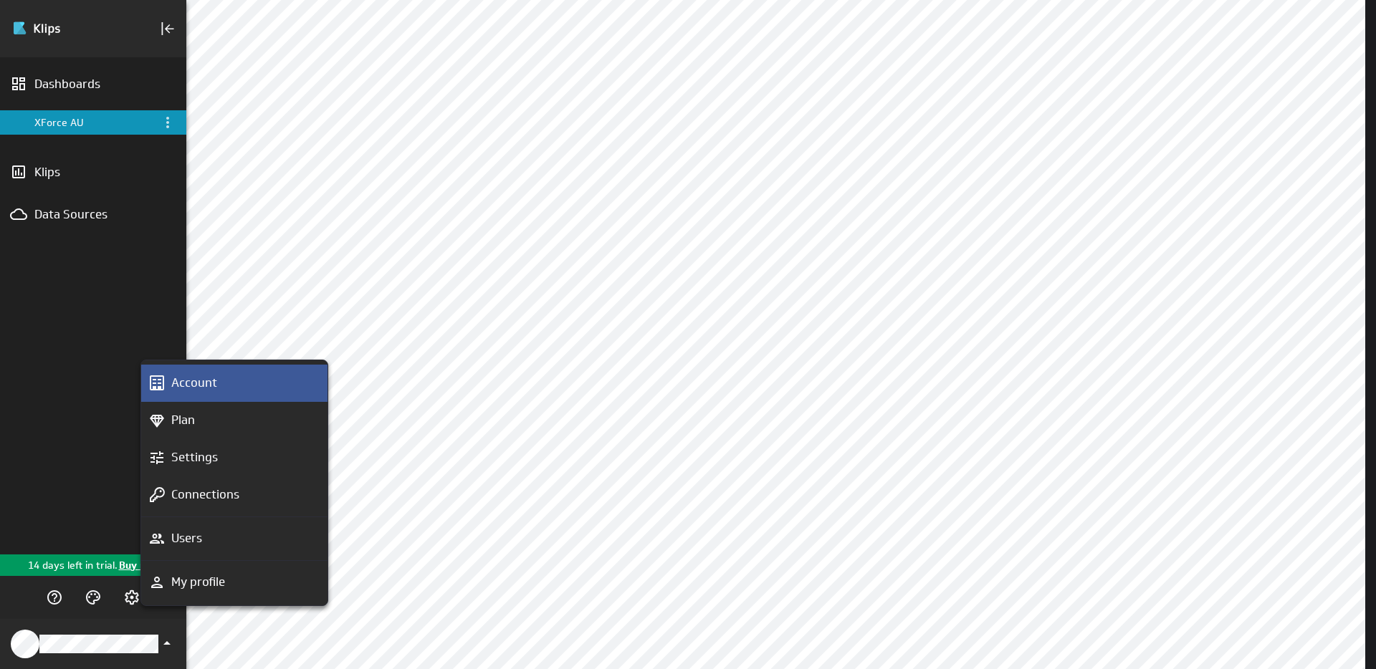
click at [219, 379] on div "Account" at bounding box center [241, 383] width 150 height 18
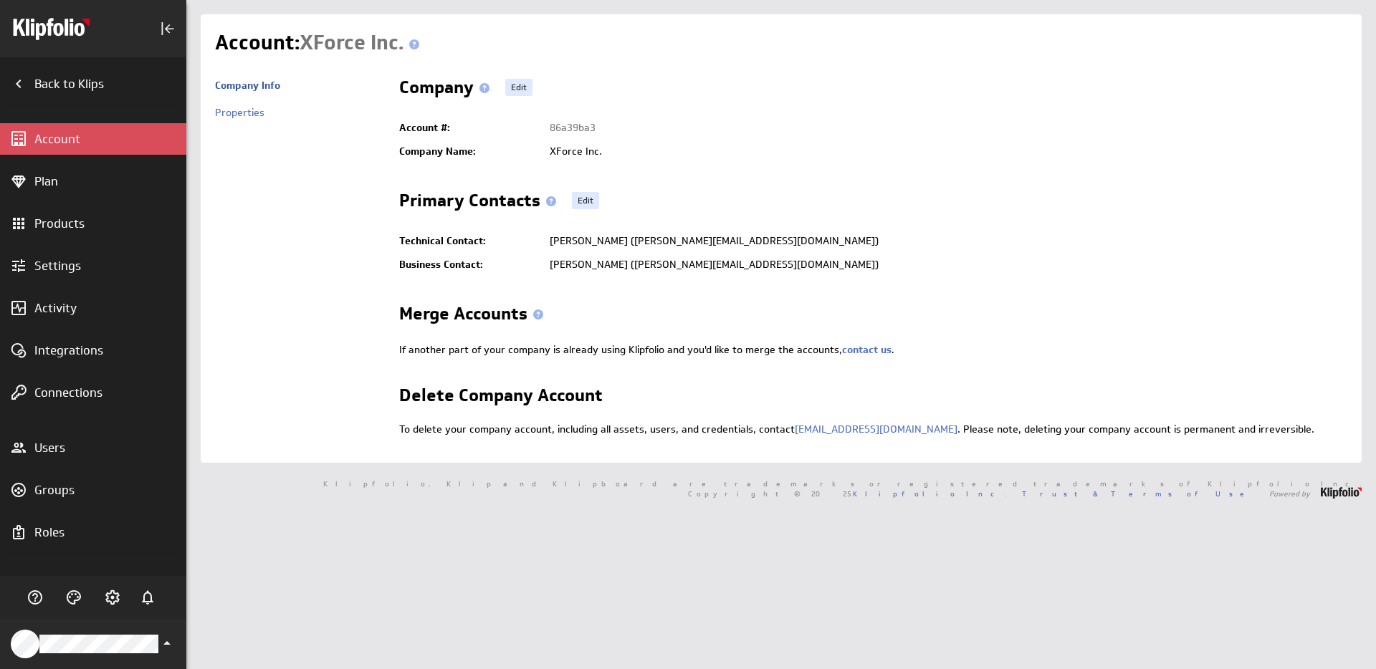
click at [544, 429] on div "To delete your company account, including all assets, users, and credentials, c…" at bounding box center [873, 429] width 948 height 10
drag, startPoint x: 889, startPoint y: 431, endPoint x: 788, endPoint y: 426, distance: 101.2
click at [788, 426] on div "To delete your company account, including all assets, users, and credentials, c…" at bounding box center [873, 429] width 948 height 10
copy link "success@klipfolio.com"
click at [115, 599] on icon "Account and settings" at bounding box center [112, 597] width 17 height 17
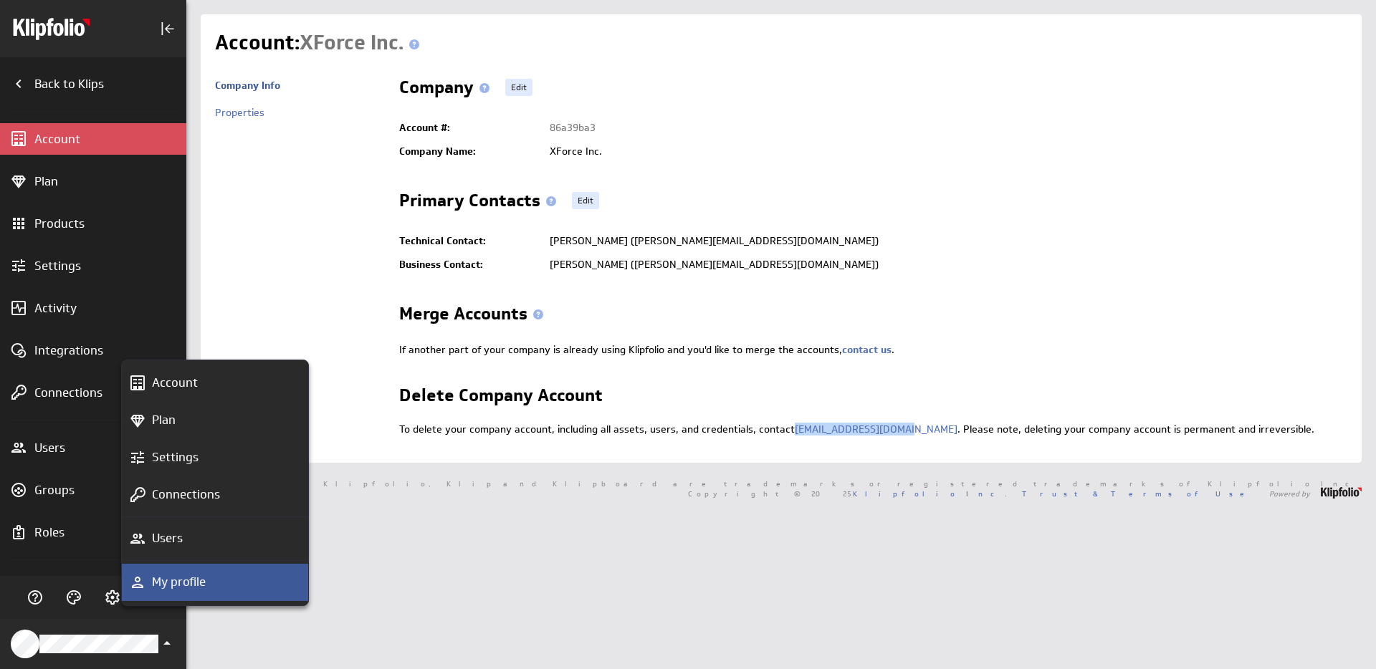
click at [181, 590] on p "My profile" at bounding box center [179, 582] width 54 height 18
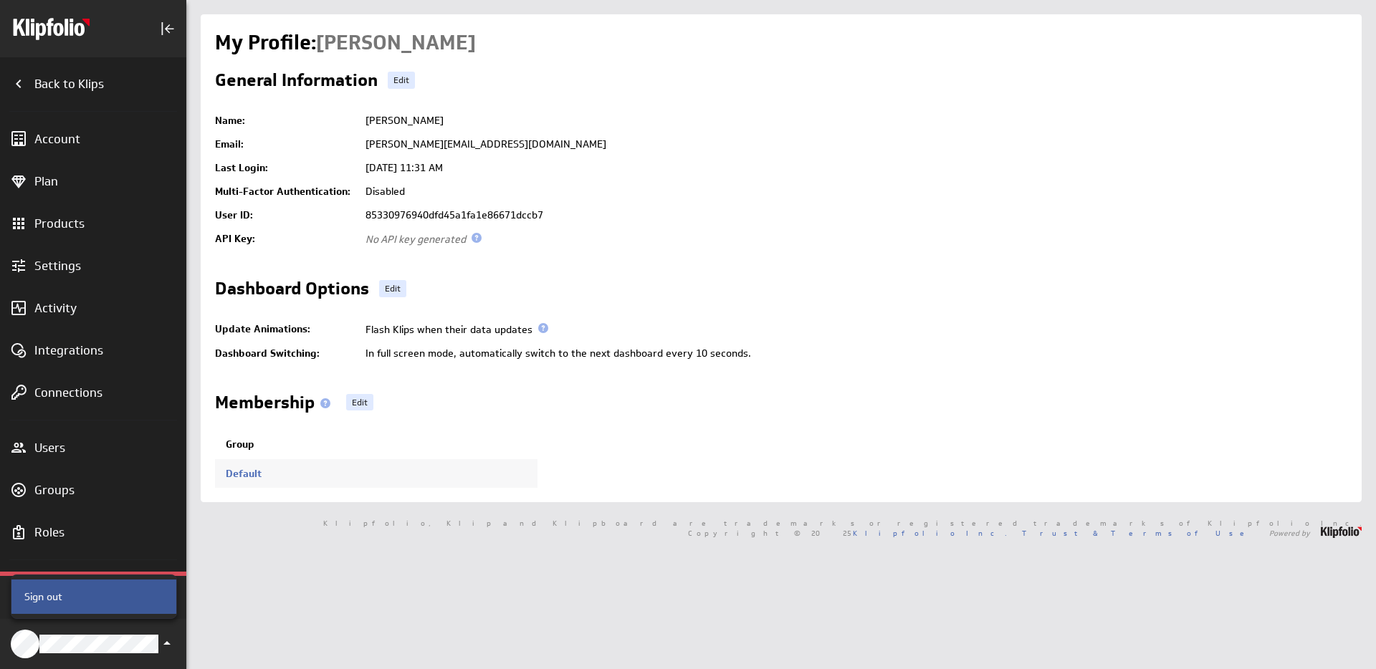
click at [70, 599] on div "Sign out" at bounding box center [92, 597] width 146 height 15
